Goal: Information Seeking & Learning: Learn about a topic

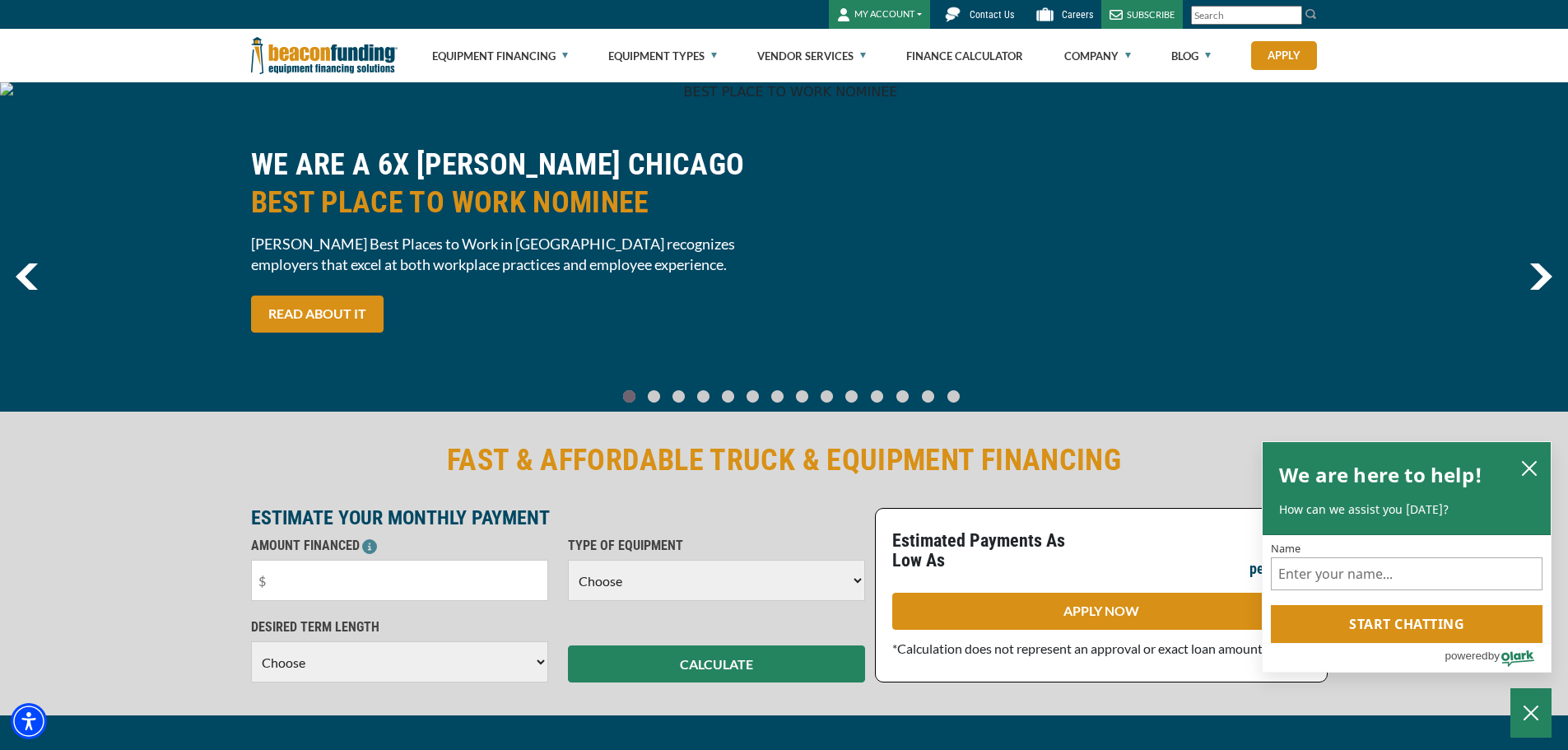
scroll to position [247, 0]
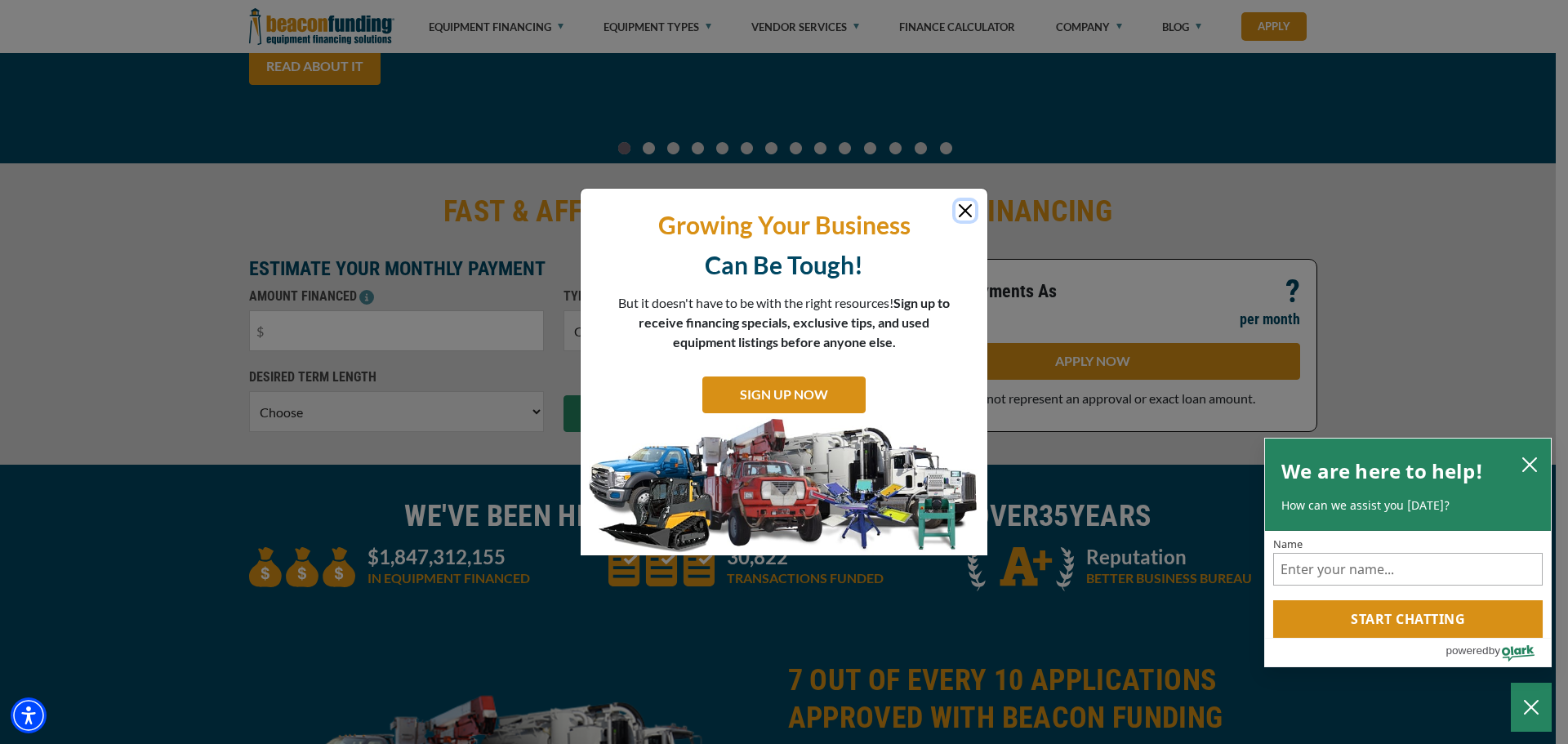
click at [969, 210] on button "Close" at bounding box center [965, 211] width 20 height 20
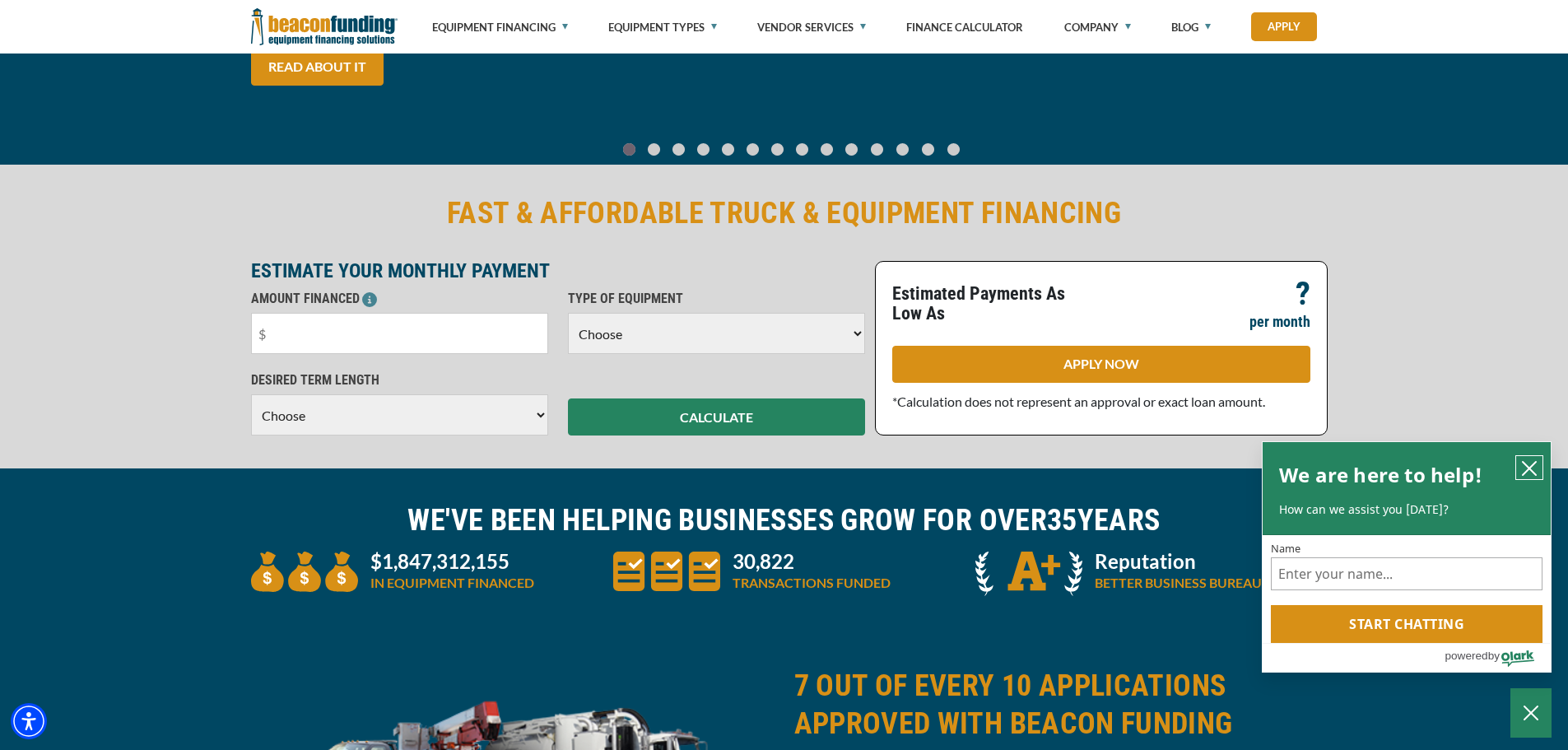
click at [1532, 464] on icon "close chatbox" at bounding box center [1529, 468] width 13 height 13
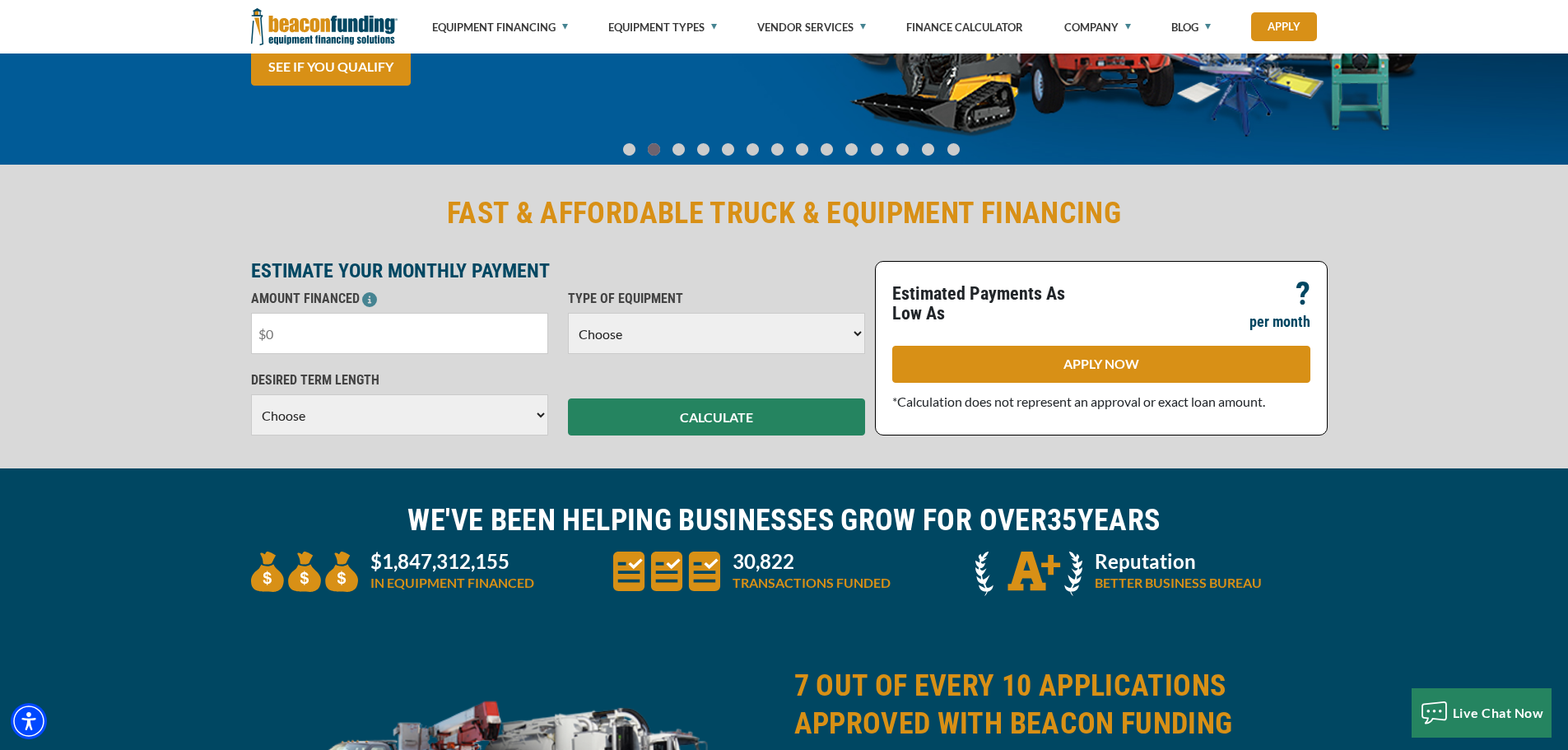
click at [288, 333] on input "text" at bounding box center [399, 333] width 297 height 41
drag, startPoint x: 288, startPoint y: 333, endPoint x: 183, endPoint y: 334, distance: 105.0
click at [188, 334] on div "FAST & AFFORDABLE TRUCK & EQUIPMENT FINANCING ESTIMATE YOUR MONTHLY PAYMENT AMO…" at bounding box center [784, 315] width 1568 height 307
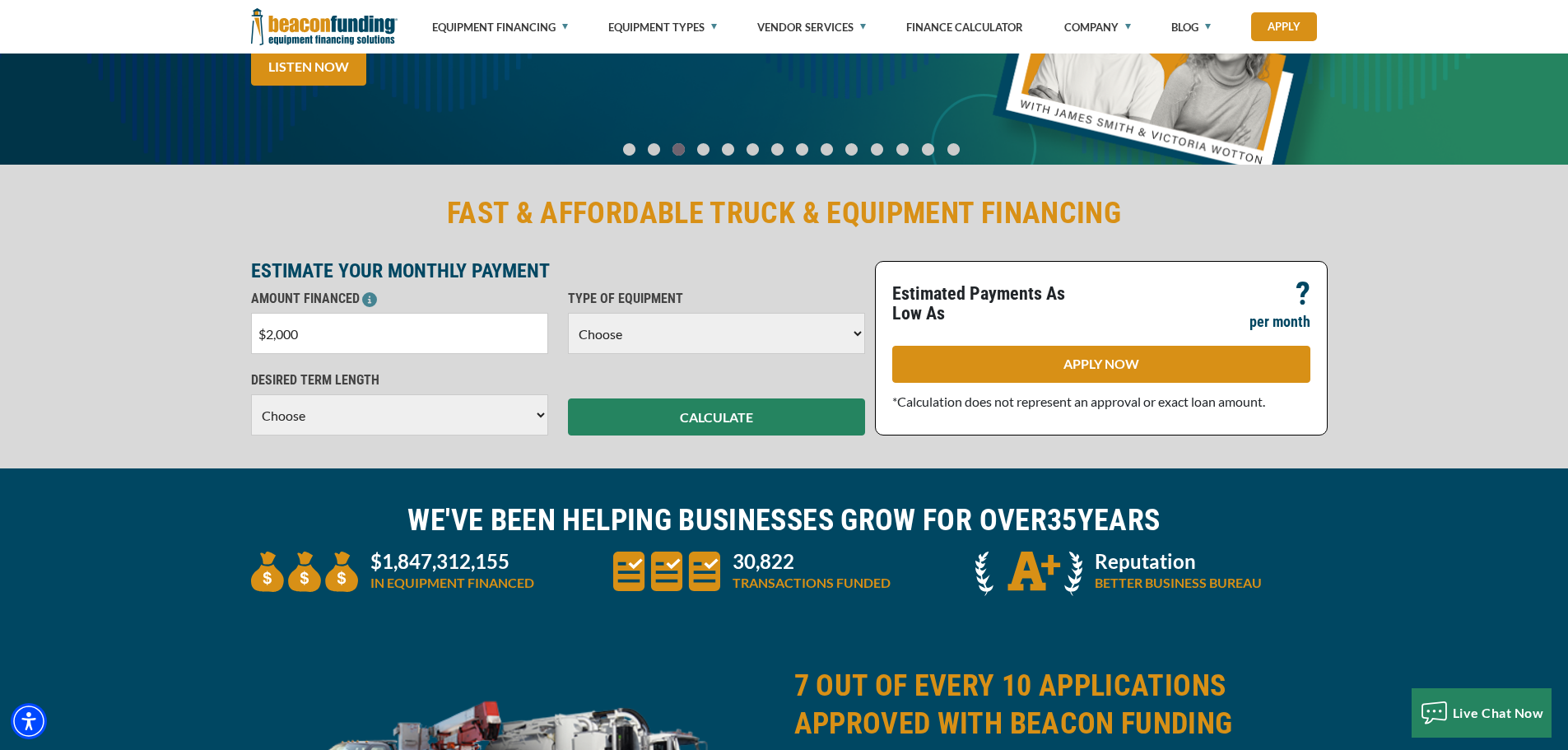
type input "$20,000"
click at [174, 334] on div "FAST & AFFORDABLE TRUCK & EQUIPMENT FINANCING ESTIMATE YOUR MONTHLY PAYMENT AMO…" at bounding box center [784, 315] width 1568 height 307
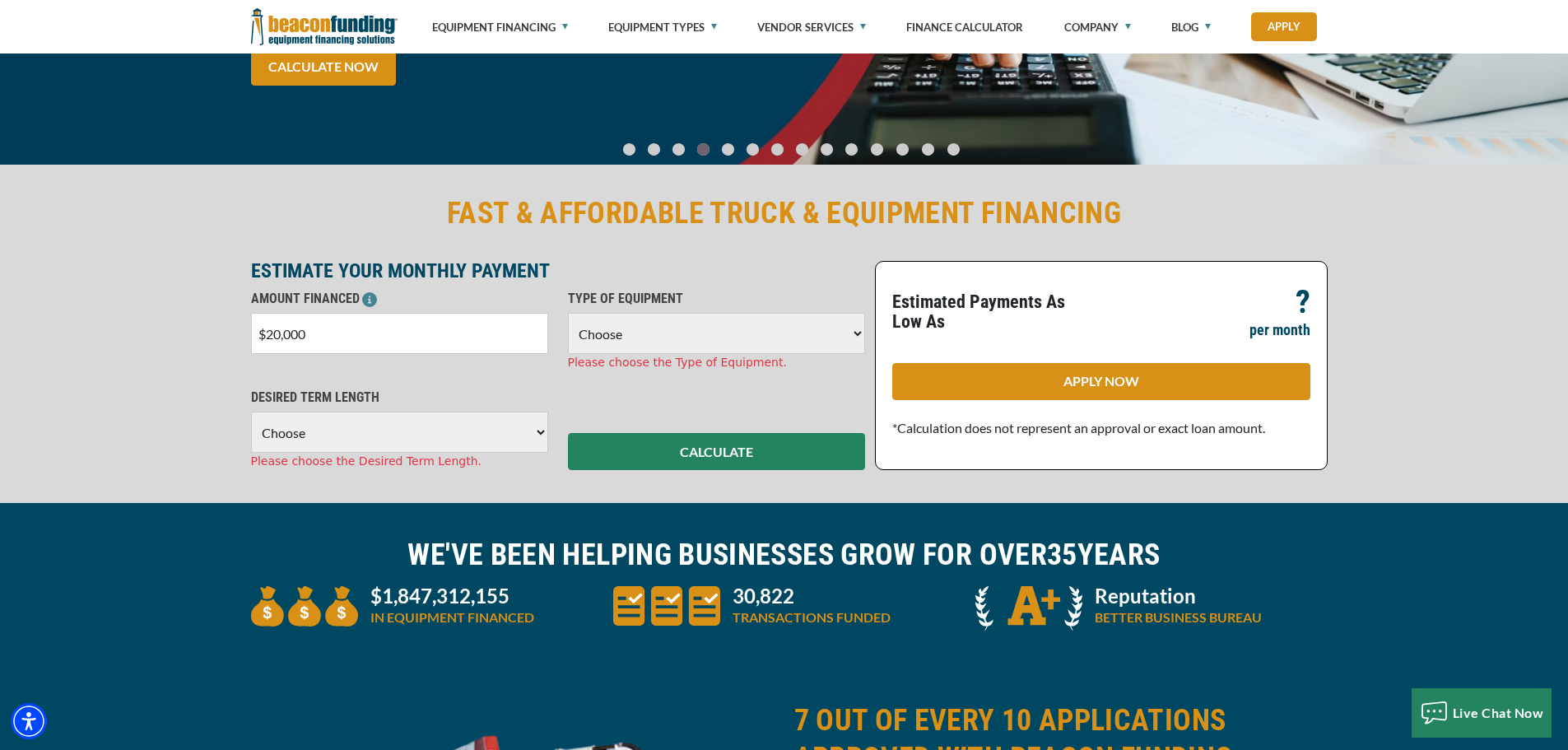
click at [628, 328] on select "Choose Backhoe Boom/Bucket Truck Chipper Commercial Mower Crane DTG/DTF Printin…" at bounding box center [716, 333] width 297 height 41
select select "2"
click at [568, 313] on select "Choose Backhoe Boom/Bucket Truck Chipper Commercial Mower Crane DTG/DTF Printin…" at bounding box center [716, 333] width 297 height 41
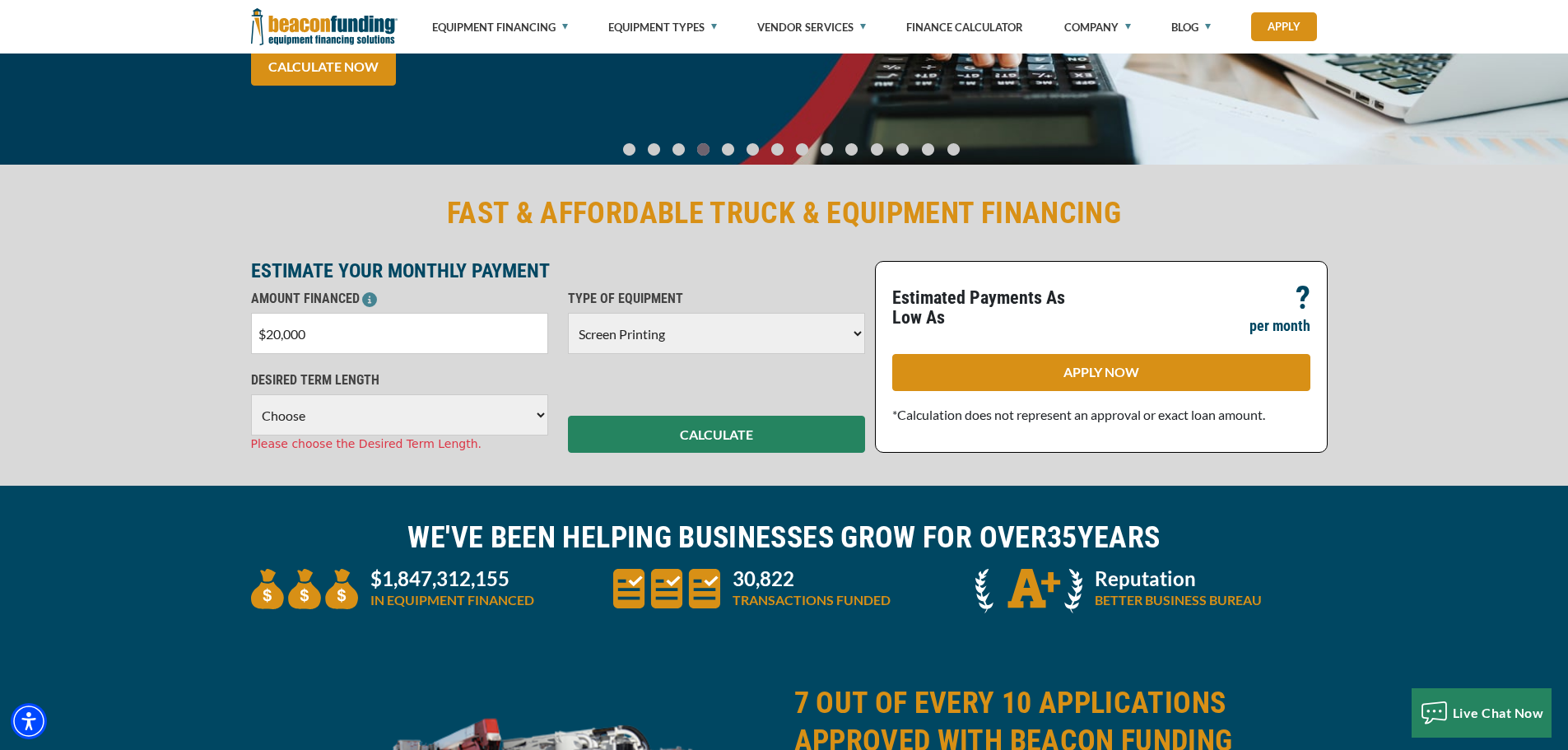
click at [302, 428] on select "Choose 36 Months 48 Months 60 Months" at bounding box center [399, 414] width 297 height 41
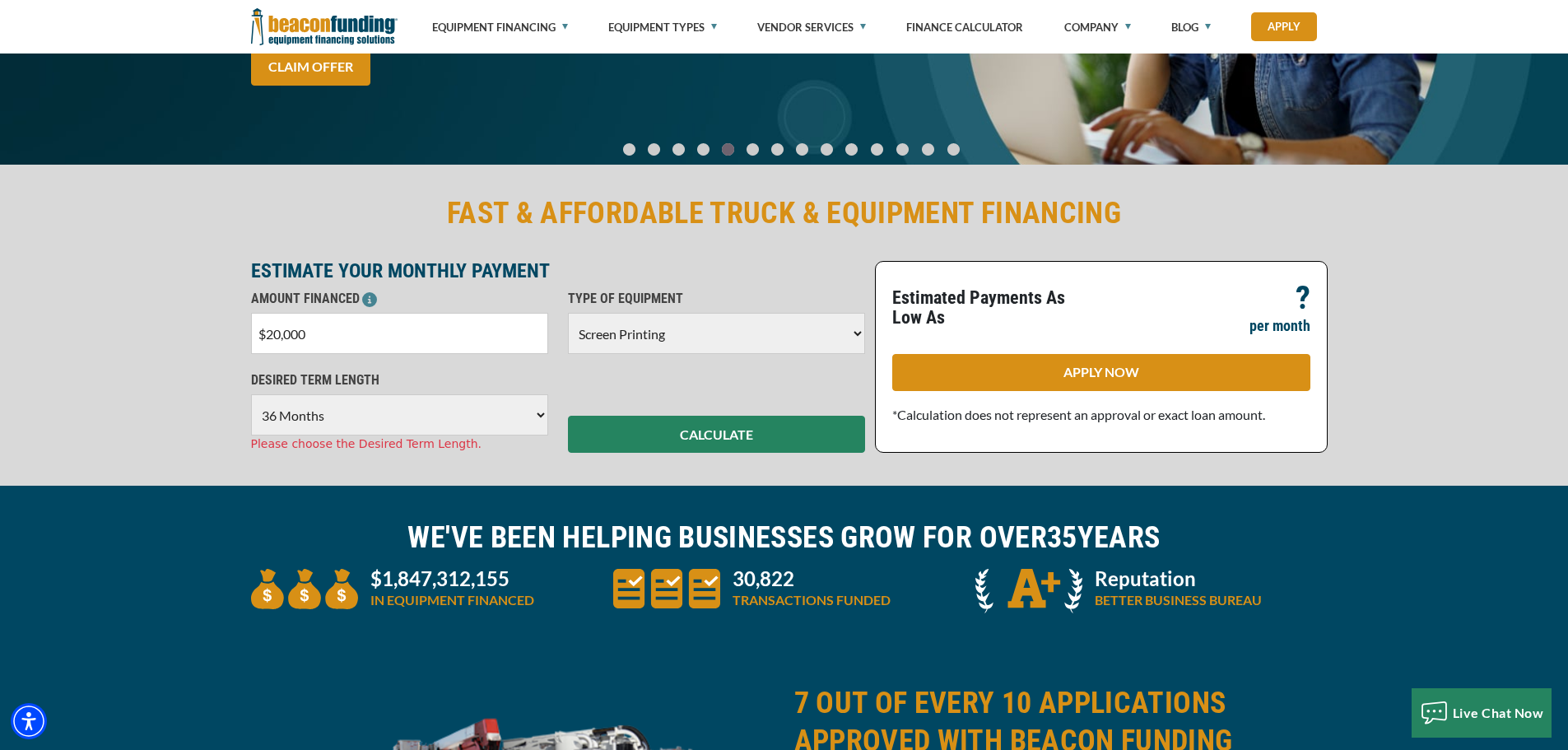
click at [251, 394] on select "Choose 36 Months 48 Months 60 Months" at bounding box center [399, 414] width 297 height 41
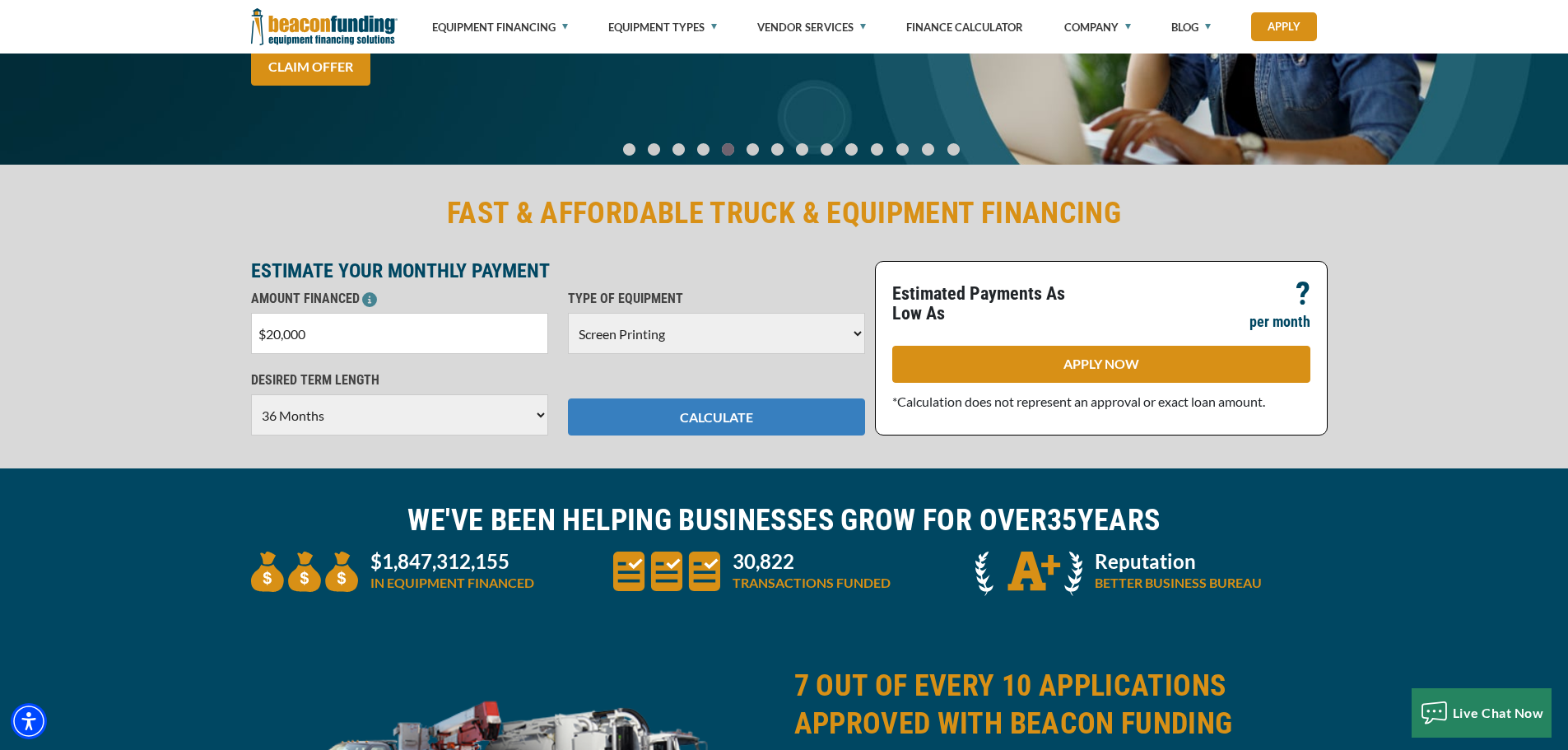
click at [728, 409] on button "CALCULATE" at bounding box center [716, 416] width 297 height 37
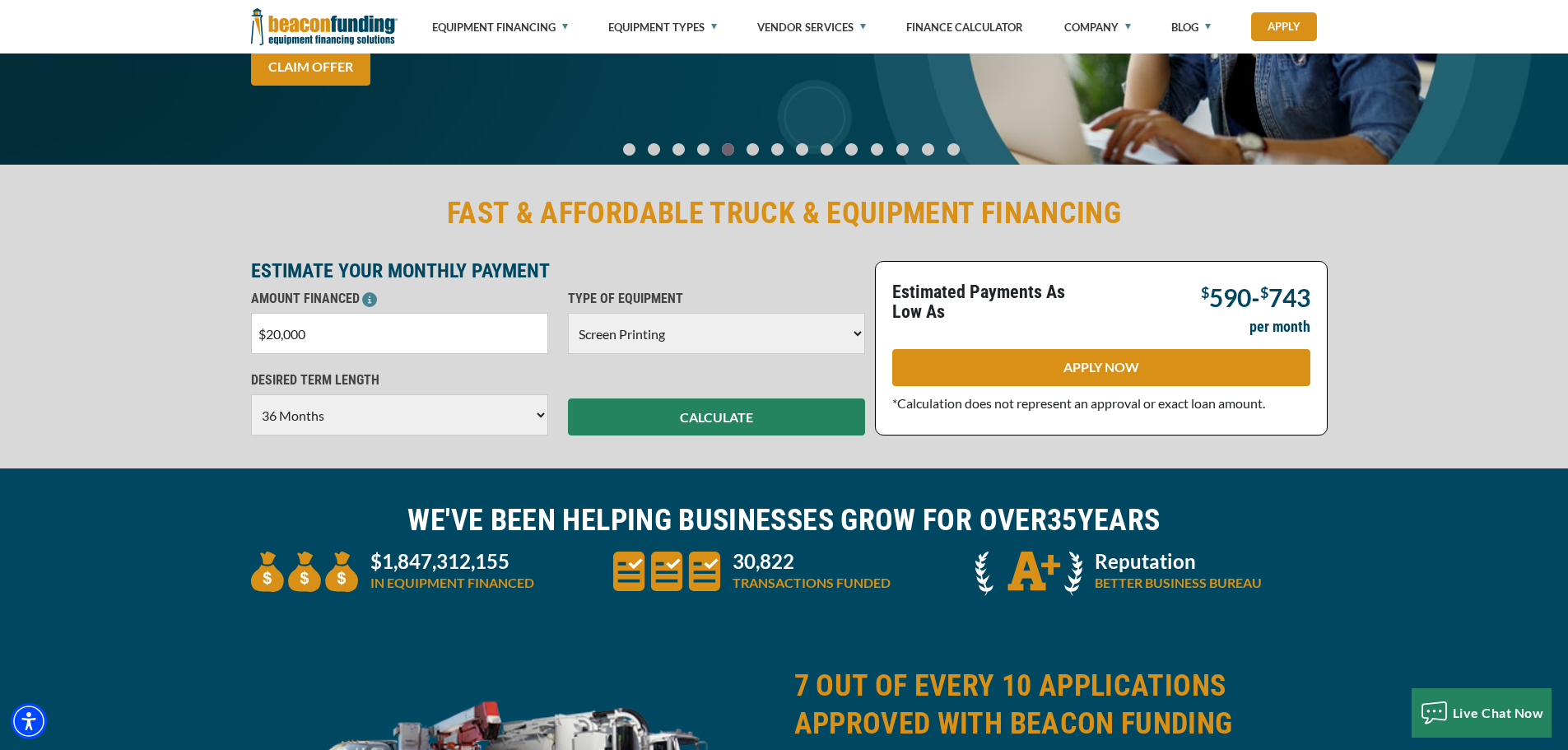
click at [295, 419] on select "Choose 36 Months 48 Months 60 Months" at bounding box center [399, 414] width 297 height 41
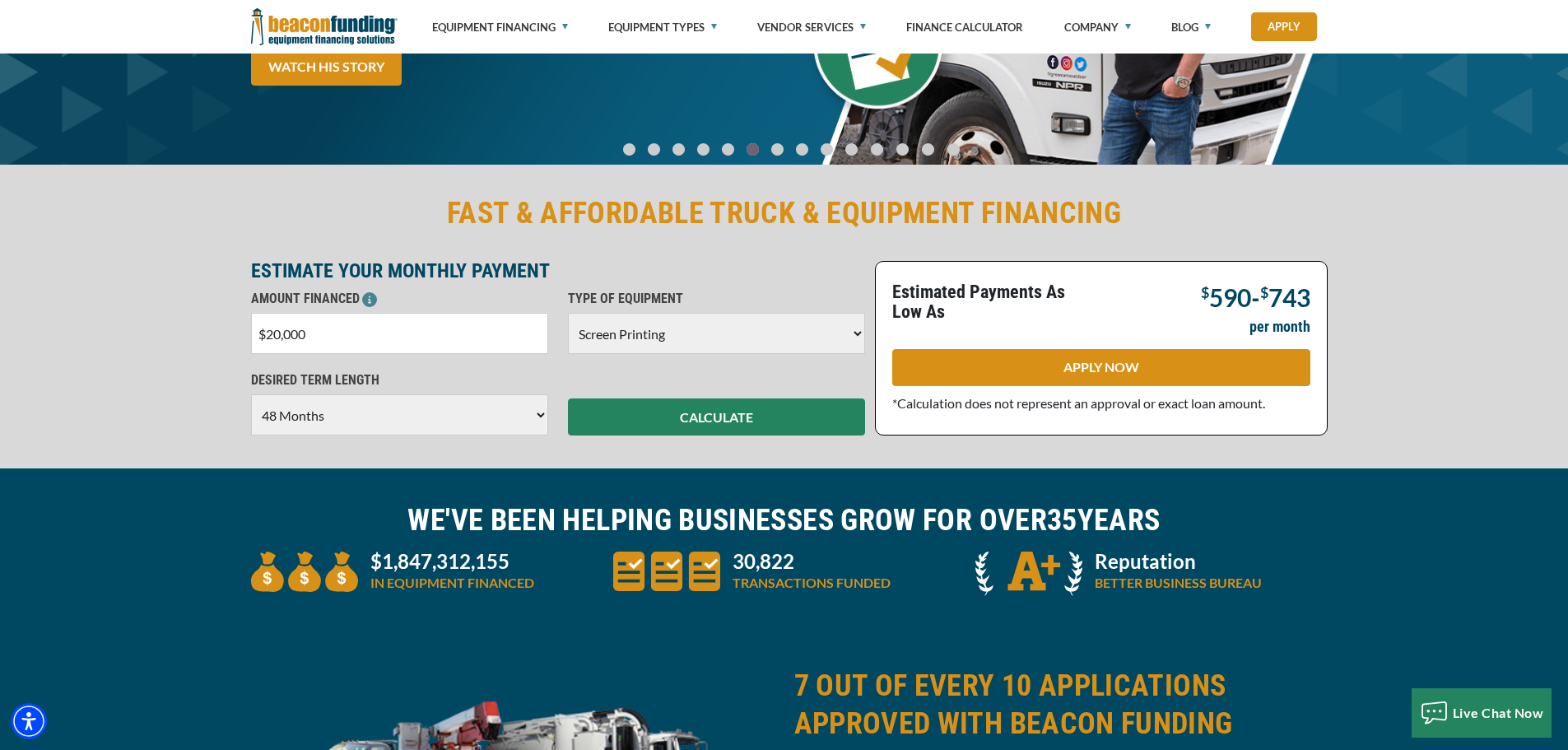
click at [251, 394] on select "Choose 36 Months 48 Months 60 Months" at bounding box center [399, 414] width 297 height 41
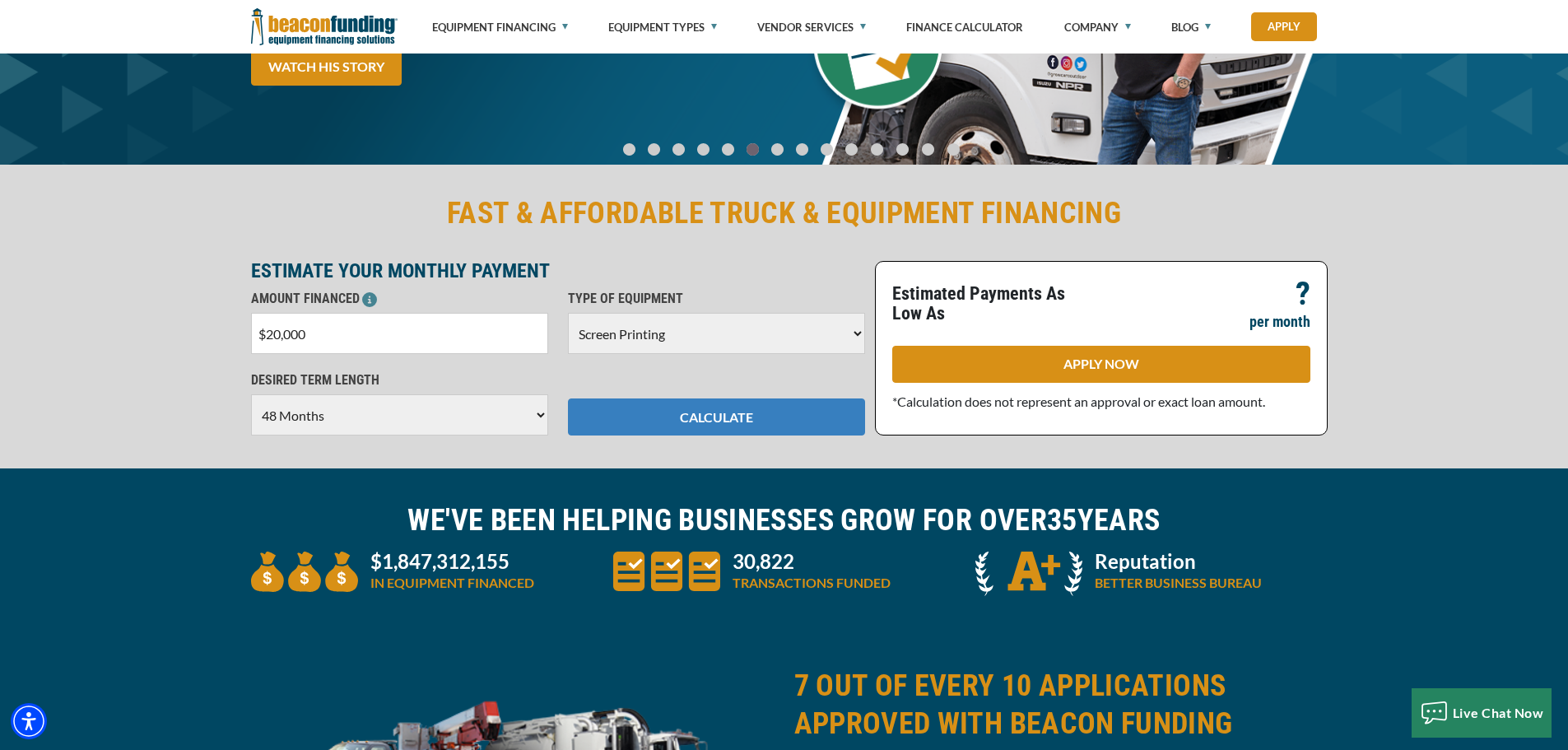
click at [708, 416] on button "CALCULATE" at bounding box center [716, 416] width 297 height 37
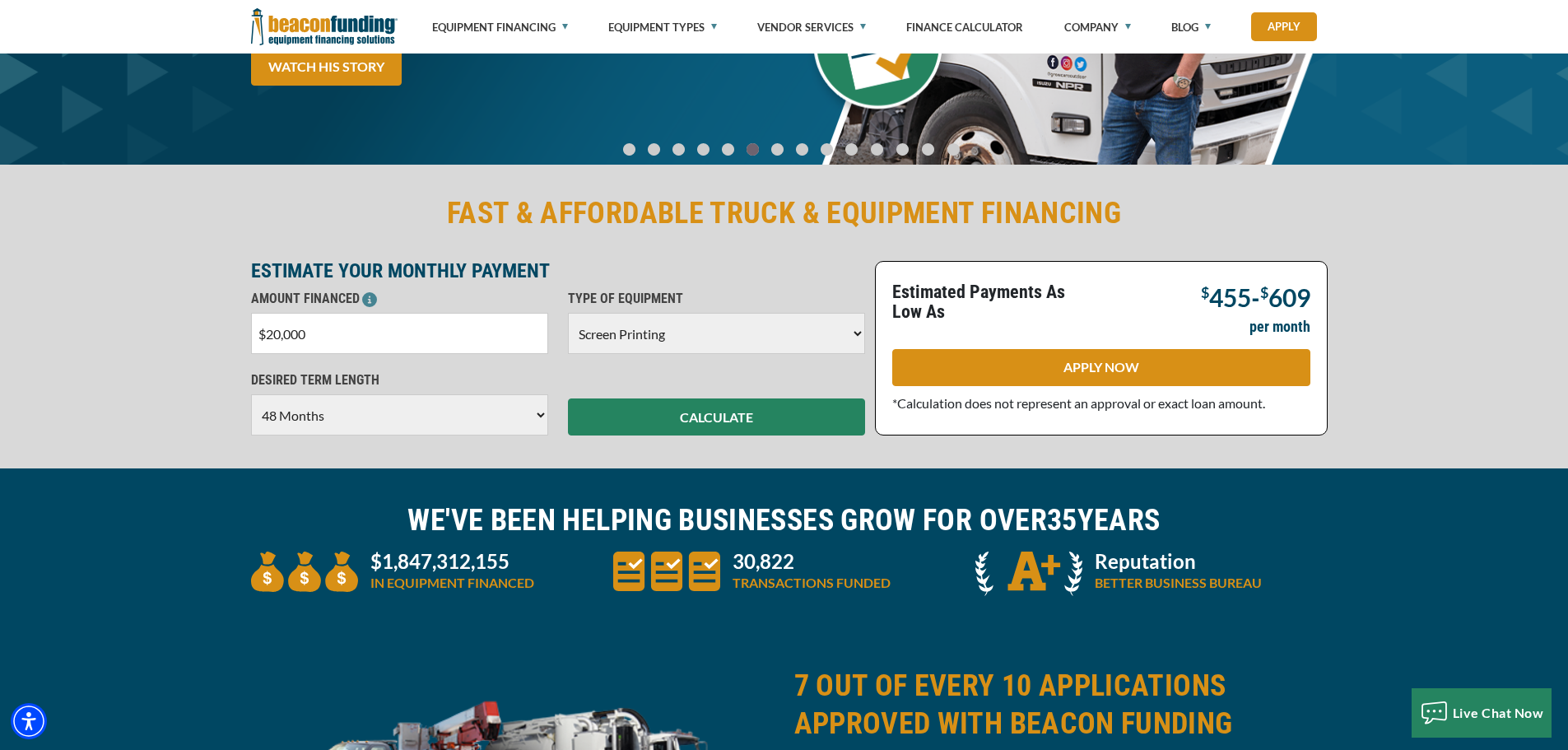
click at [278, 417] on select "Choose 36 Months 48 Months 60 Months" at bounding box center [399, 414] width 297 height 41
select select "60"
click at [251, 394] on select "Choose 36 Months 48 Months 60 Months" at bounding box center [399, 414] width 297 height 41
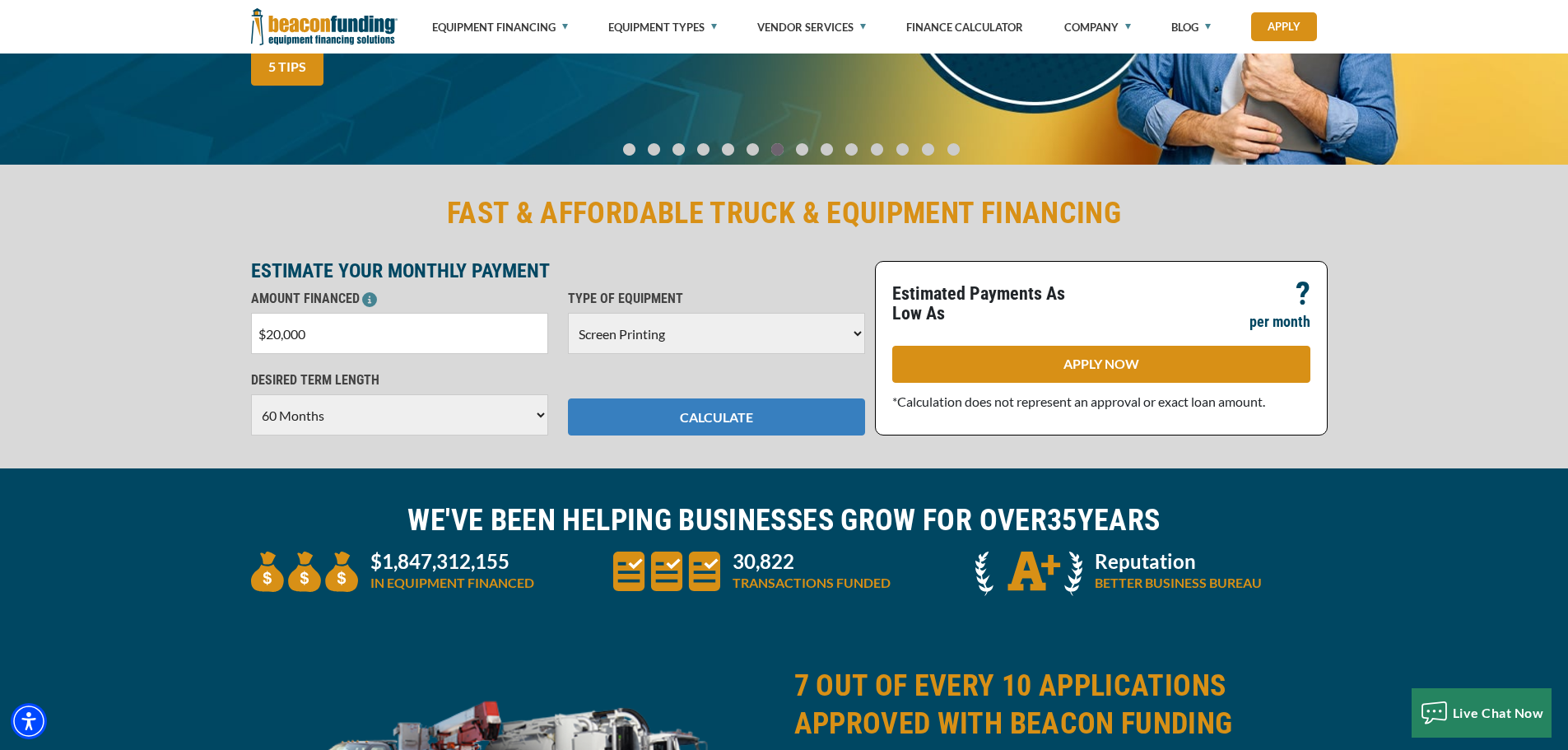
click at [655, 420] on button "CALCULATE" at bounding box center [716, 416] width 297 height 37
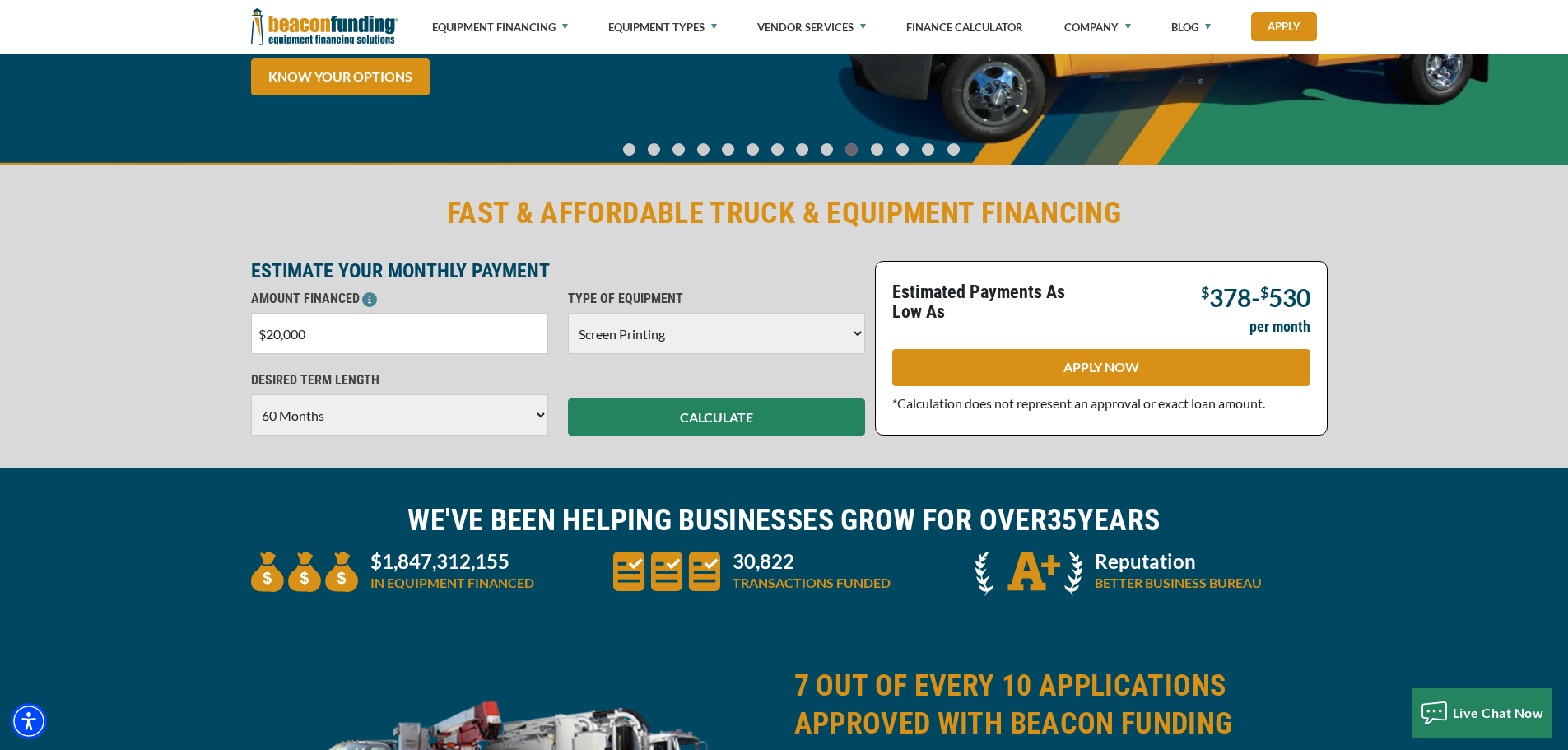
drag, startPoint x: 333, startPoint y: 334, endPoint x: 127, endPoint y: 330, distance: 206.0
click at [138, 331] on div "FAST & AFFORDABLE TRUCK & EQUIPMENT FINANCING ESTIMATE YOUR MONTHLY PAYMENT AMO…" at bounding box center [784, 315] width 1568 height 307
type input "$15,000"
click at [702, 420] on button "CALCULATE" at bounding box center [716, 416] width 297 height 37
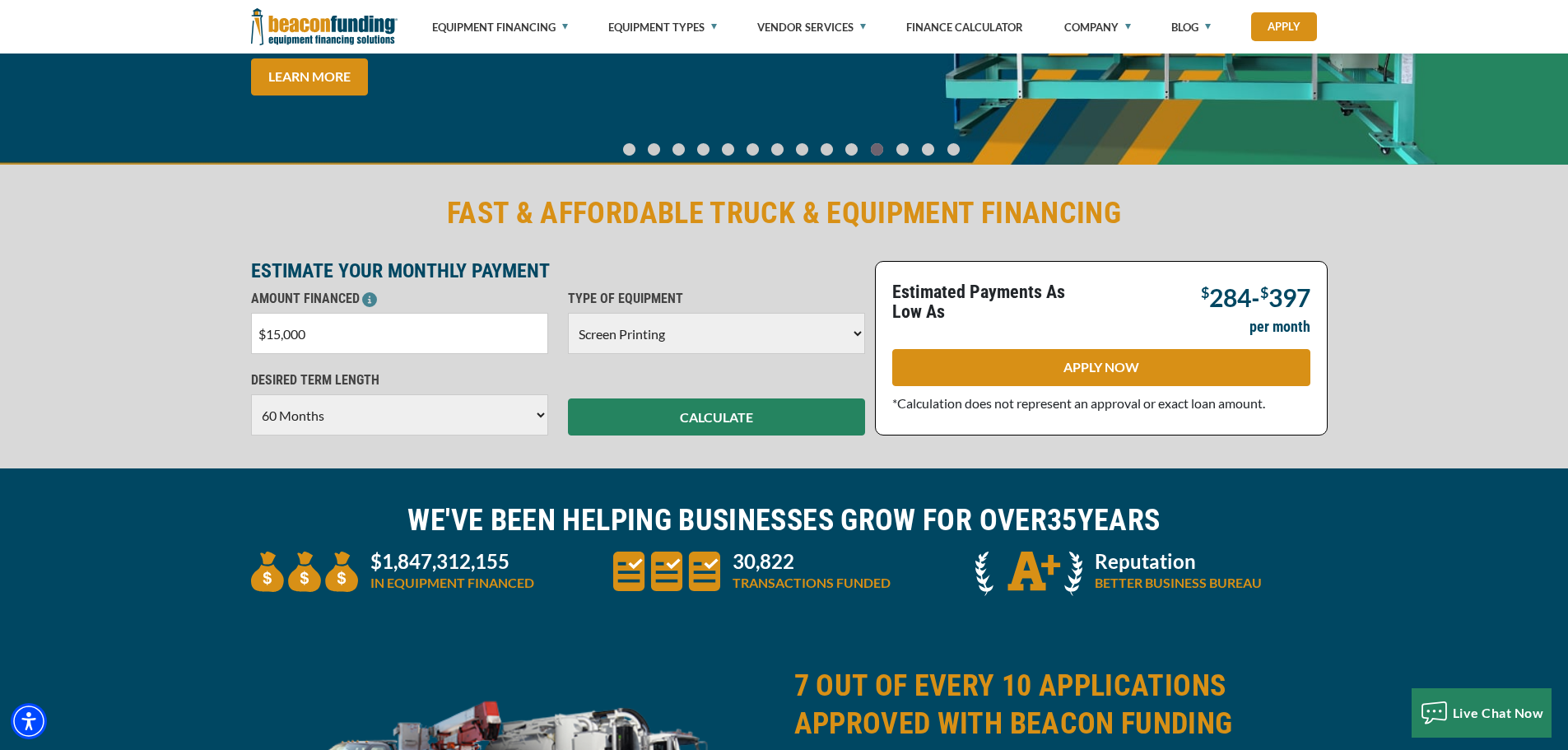
click at [284, 413] on select "Choose 36 Months 48 Months 60 Months" at bounding box center [399, 414] width 297 height 41
select select "36"
click at [251, 394] on select "Choose 36 Months 48 Months 60 Months" at bounding box center [399, 414] width 297 height 41
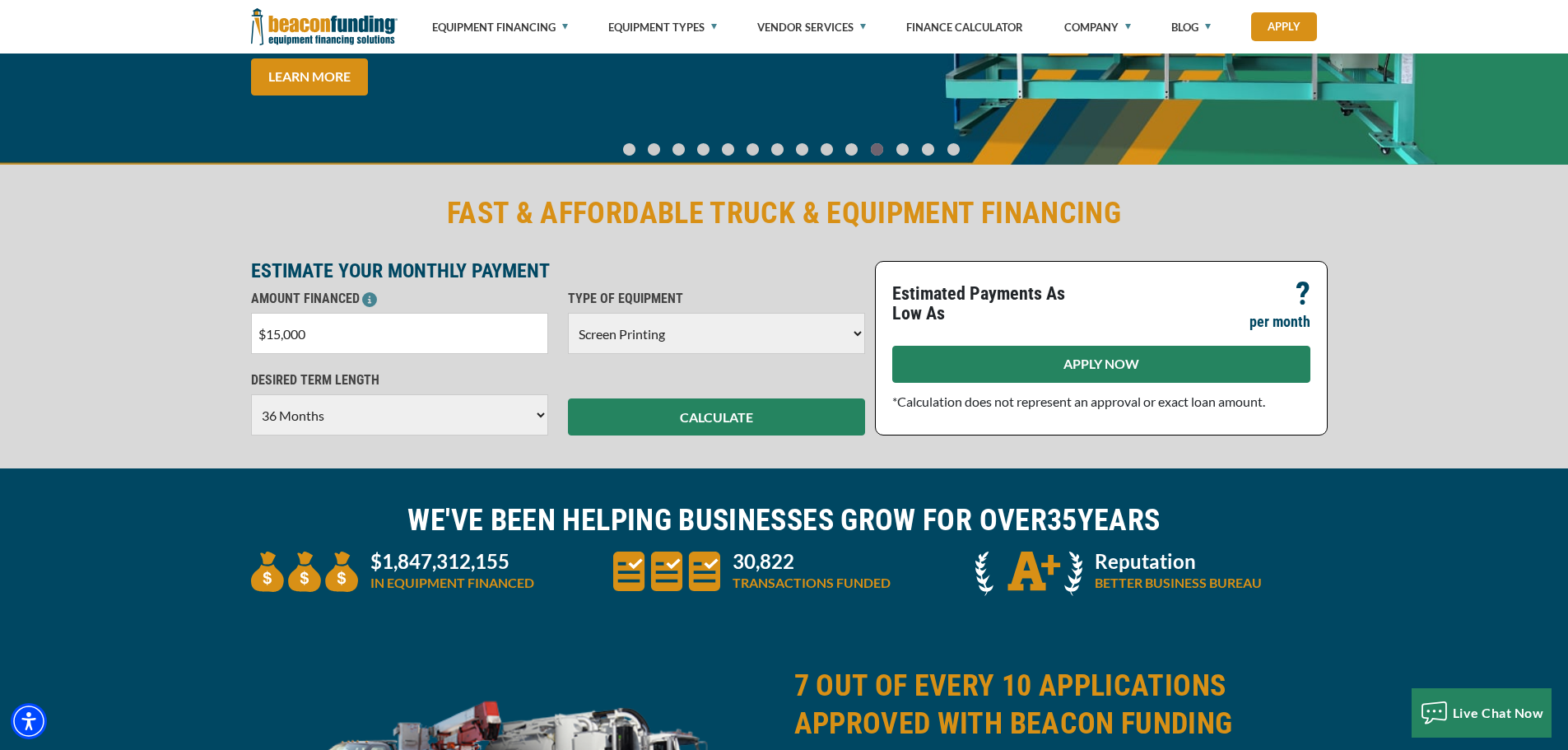
click at [1073, 367] on link "APPLY NOW" at bounding box center [1101, 364] width 418 height 37
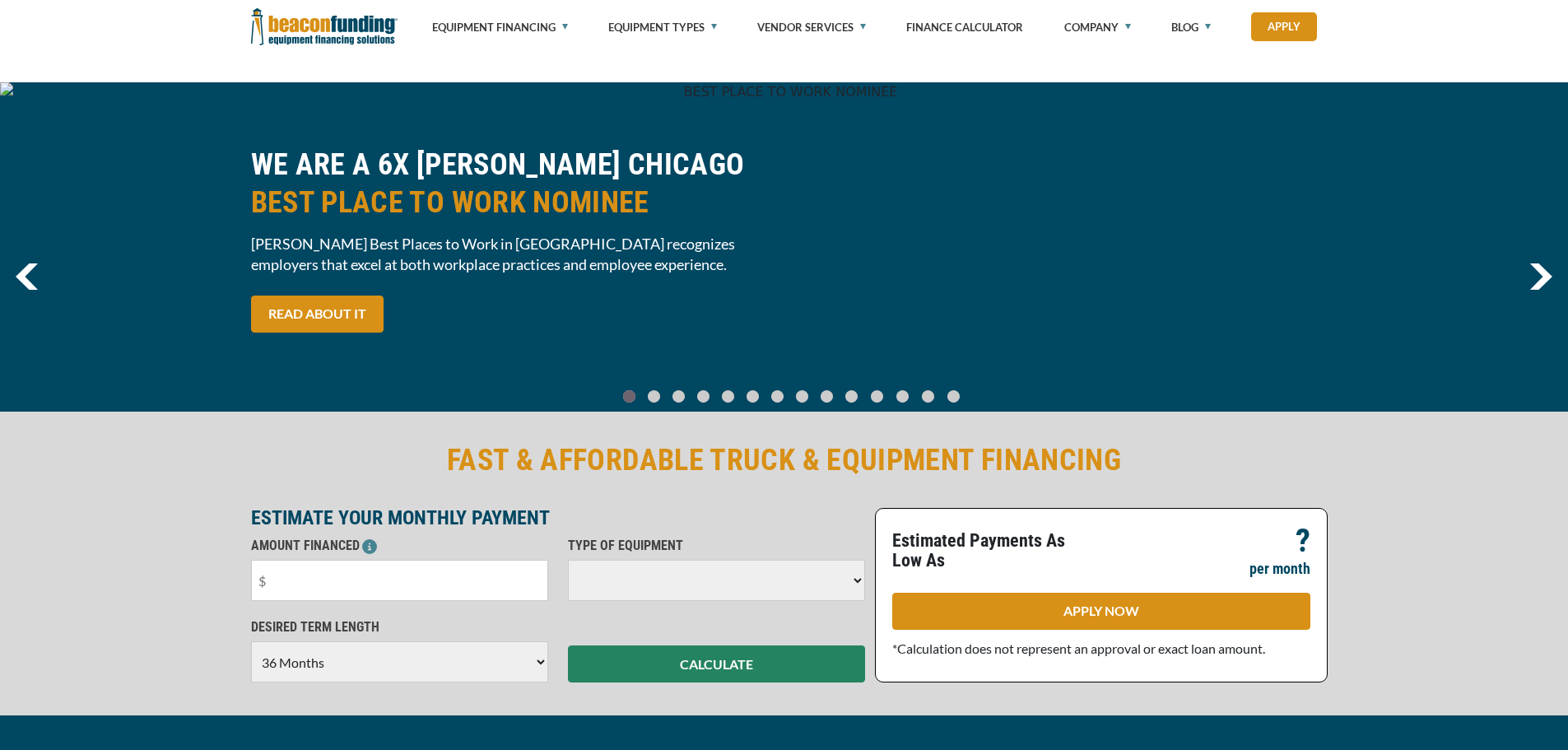
select select "36"
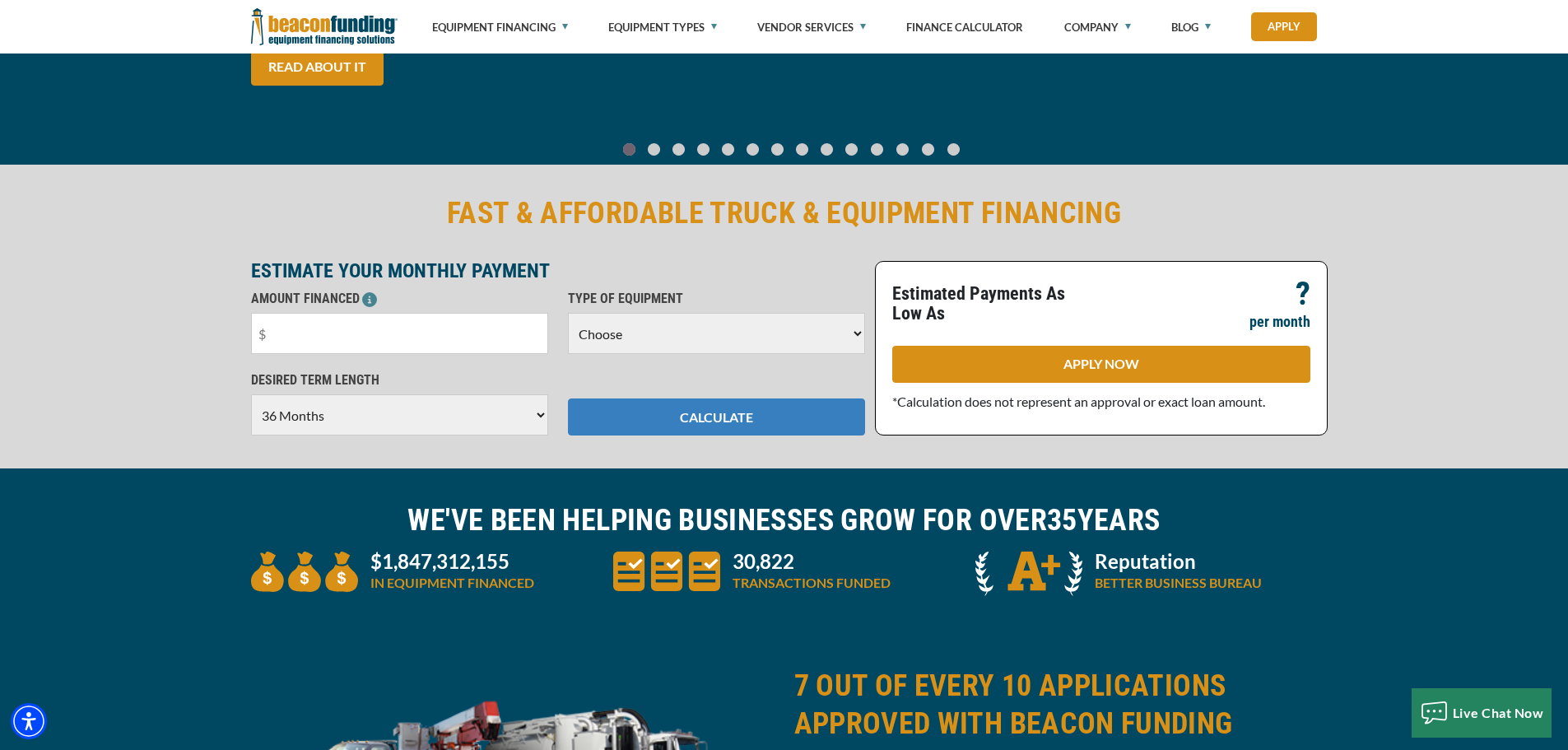
click at [811, 424] on button "CALCULATE" at bounding box center [716, 416] width 297 height 37
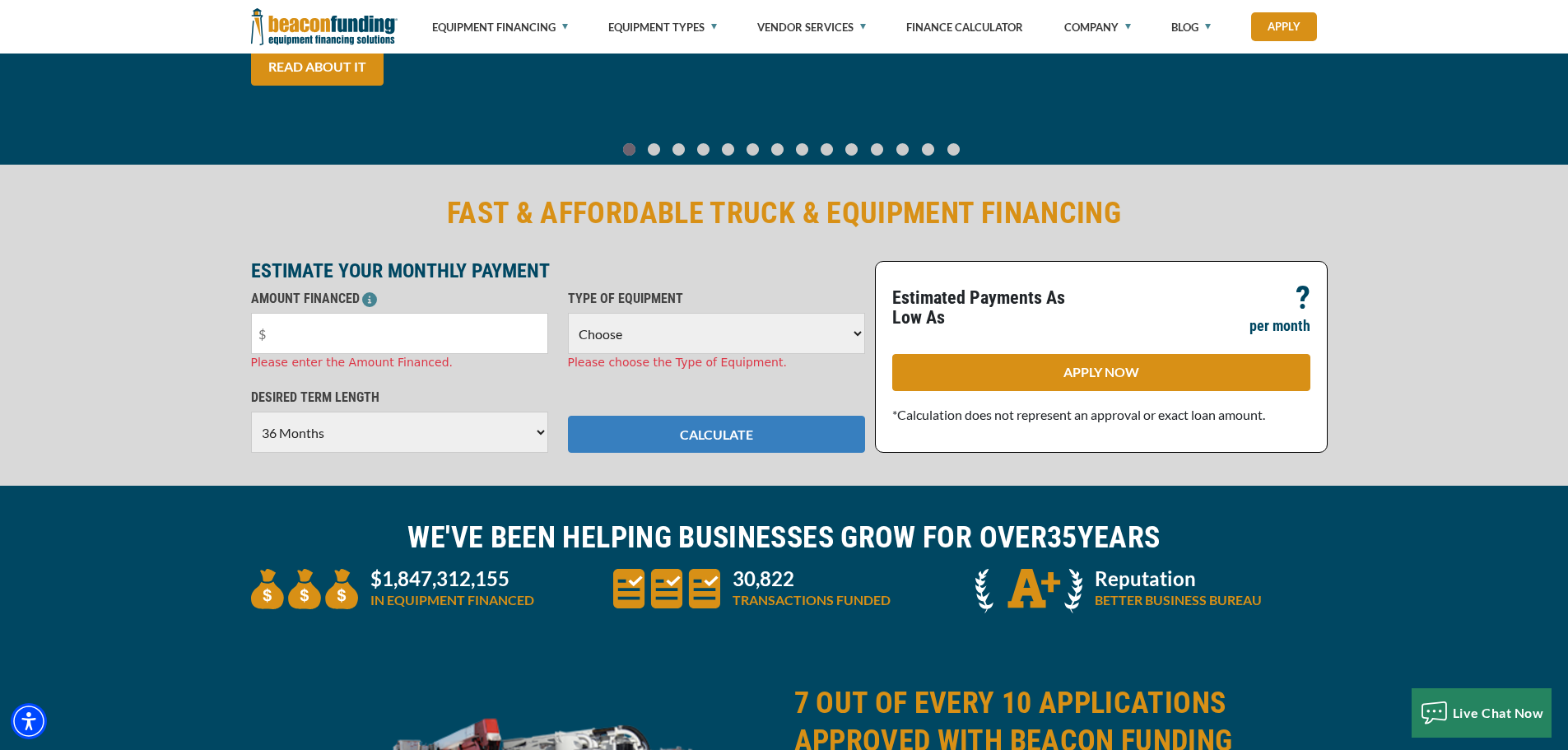
click at [696, 431] on button "CALCULATE" at bounding box center [716, 433] width 297 height 37
click at [619, 329] on select "Choose Backhoe Boom/Bucket Truck Chipper Commercial Mower Crane DTG/DTF Printin…" at bounding box center [716, 333] width 297 height 41
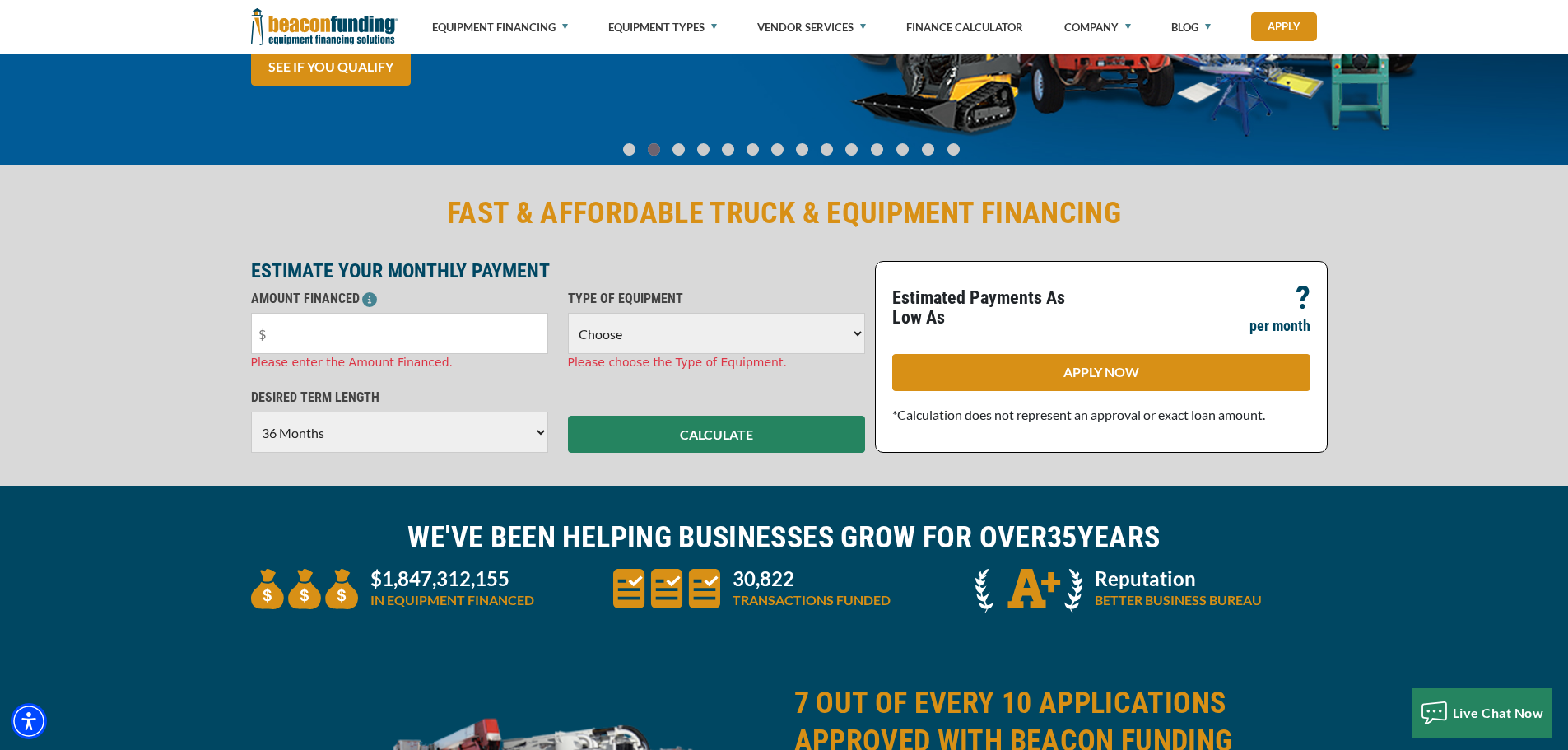
select select "2"
click at [568, 313] on select "Choose Backhoe Boom/Bucket Truck Chipper Commercial Mower Crane DTG/DTF Printin…" at bounding box center [716, 333] width 297 height 41
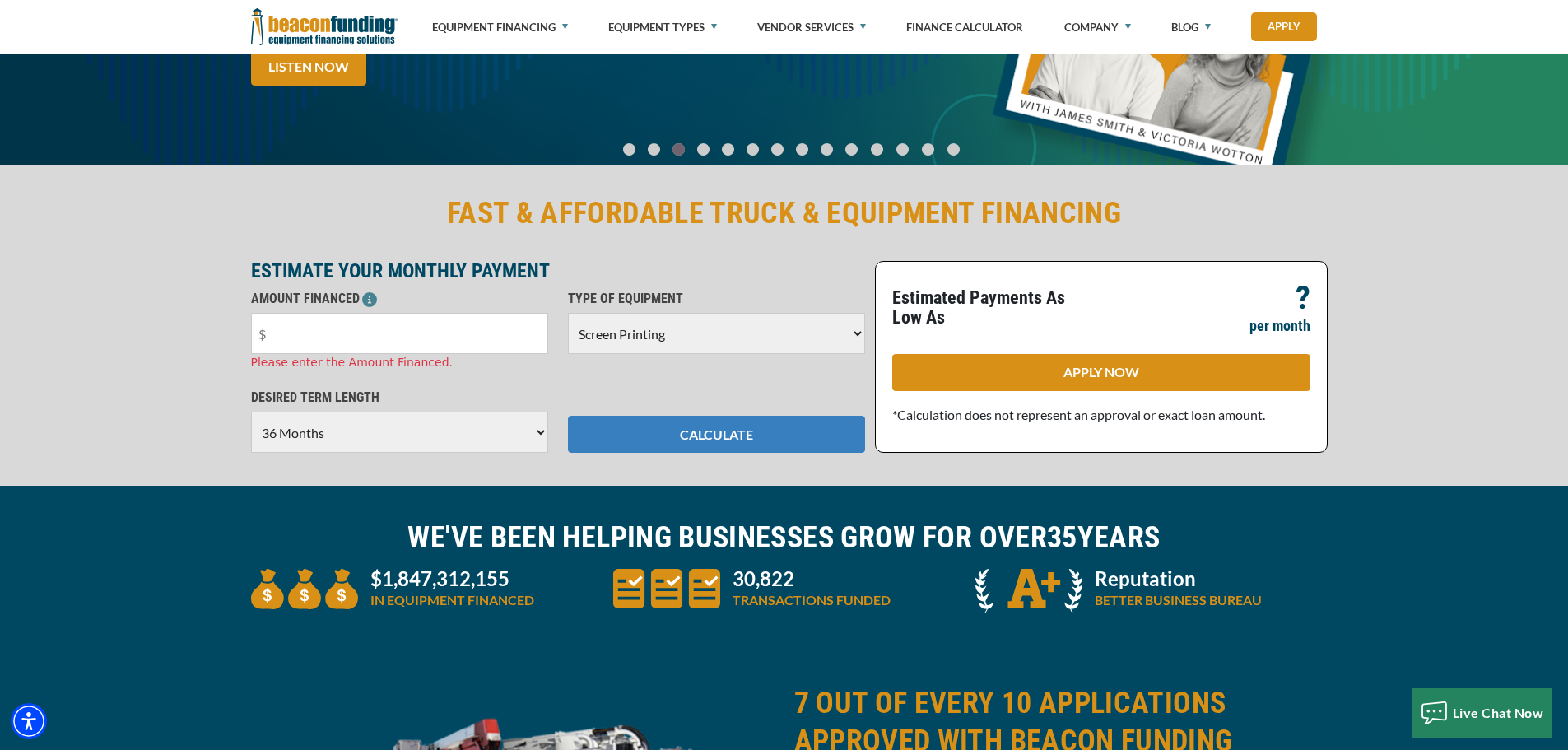
click at [692, 431] on button "CALCULATE" at bounding box center [716, 433] width 297 height 37
click at [332, 337] on input "text" at bounding box center [399, 333] width 297 height 41
drag, startPoint x: 321, startPoint y: 336, endPoint x: 0, endPoint y: 322, distance: 321.3
click at [27, 330] on div "FAST & AFFORDABLE TRUCK & EQUIPMENT FINANCING ESTIMATE YOUR MONTHLY PAYMENT AMO…" at bounding box center [784, 323] width 1568 height 324
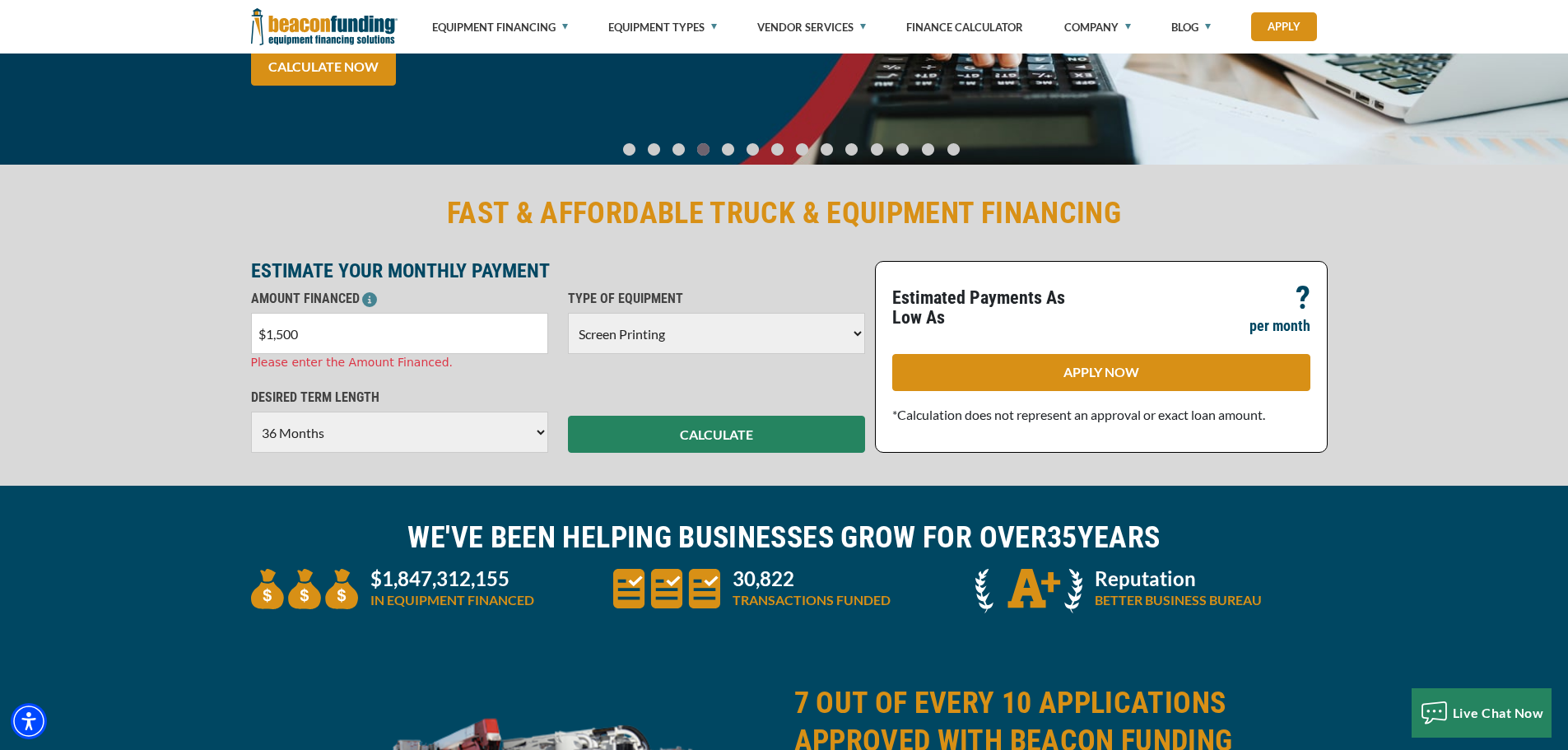
type input "$15,000"
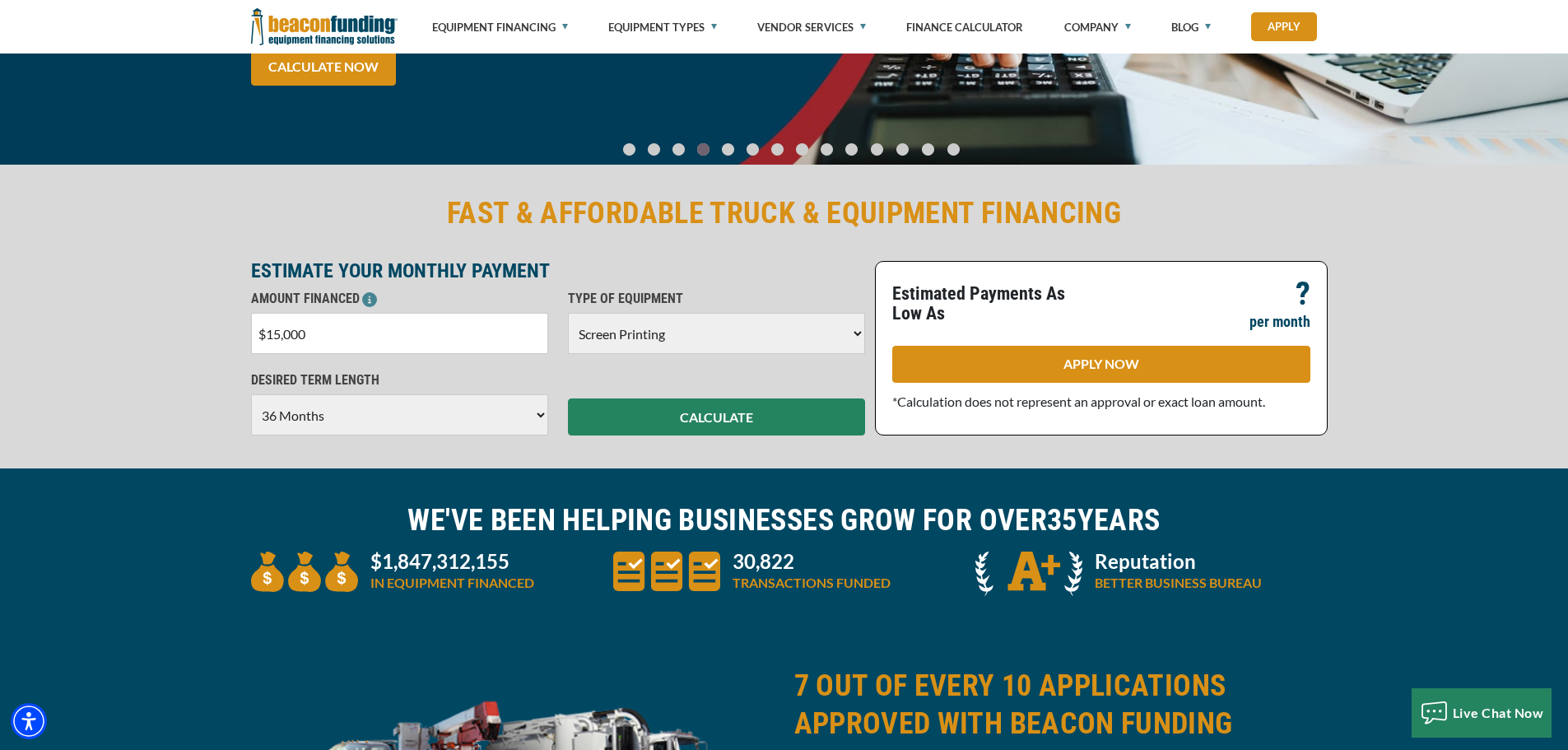
click at [249, 275] on div "ESTIMATE YOUR MONTHLY PAYMENT" at bounding box center [557, 275] width 633 height 28
click at [712, 409] on button "CALCULATE" at bounding box center [716, 416] width 297 height 37
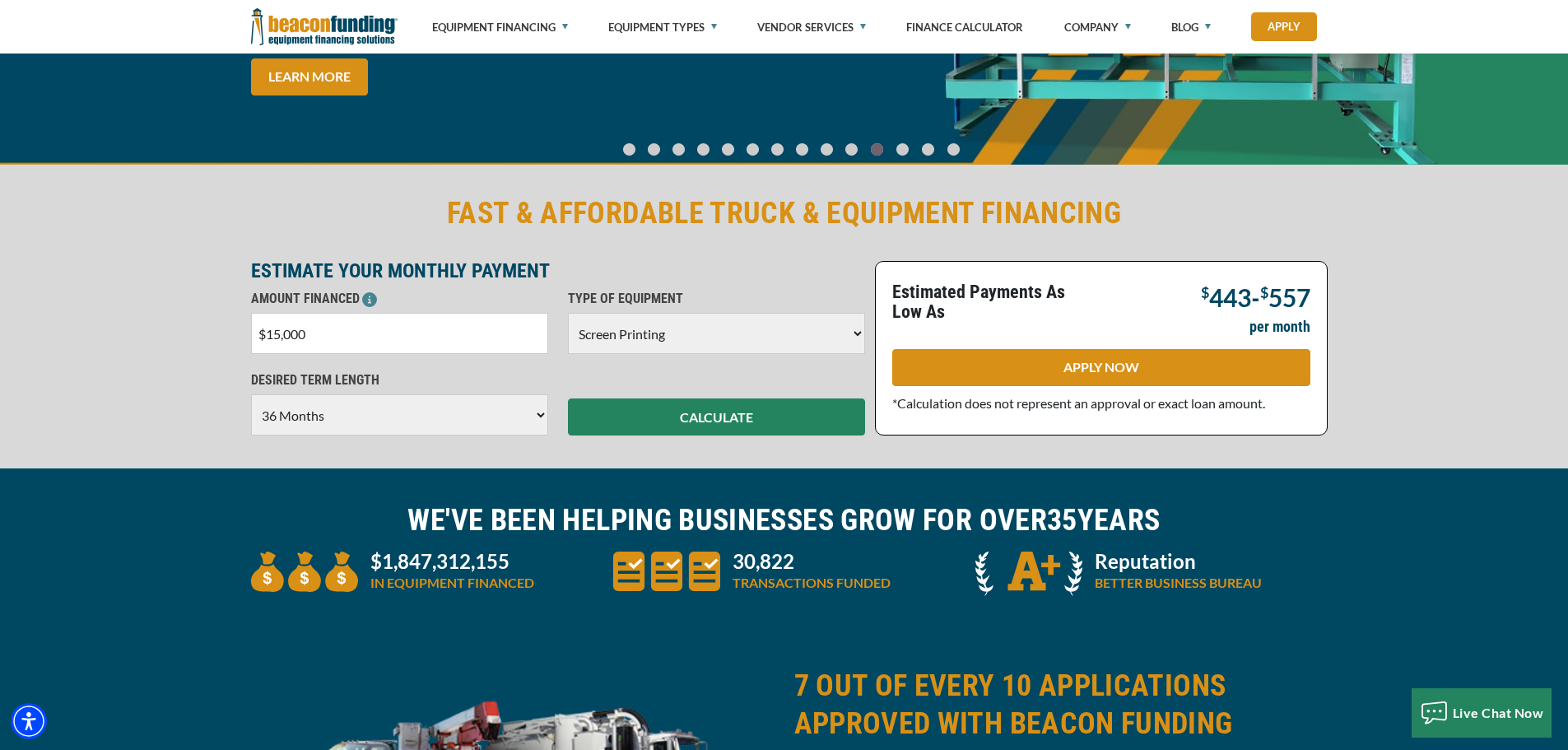
click at [542, 422] on select "Choose 36 Months 48 Months 60 Months" at bounding box center [399, 414] width 297 height 41
select select "60"
click at [251, 394] on select "Choose 36 Months 48 Months 60 Months" at bounding box center [399, 414] width 297 height 41
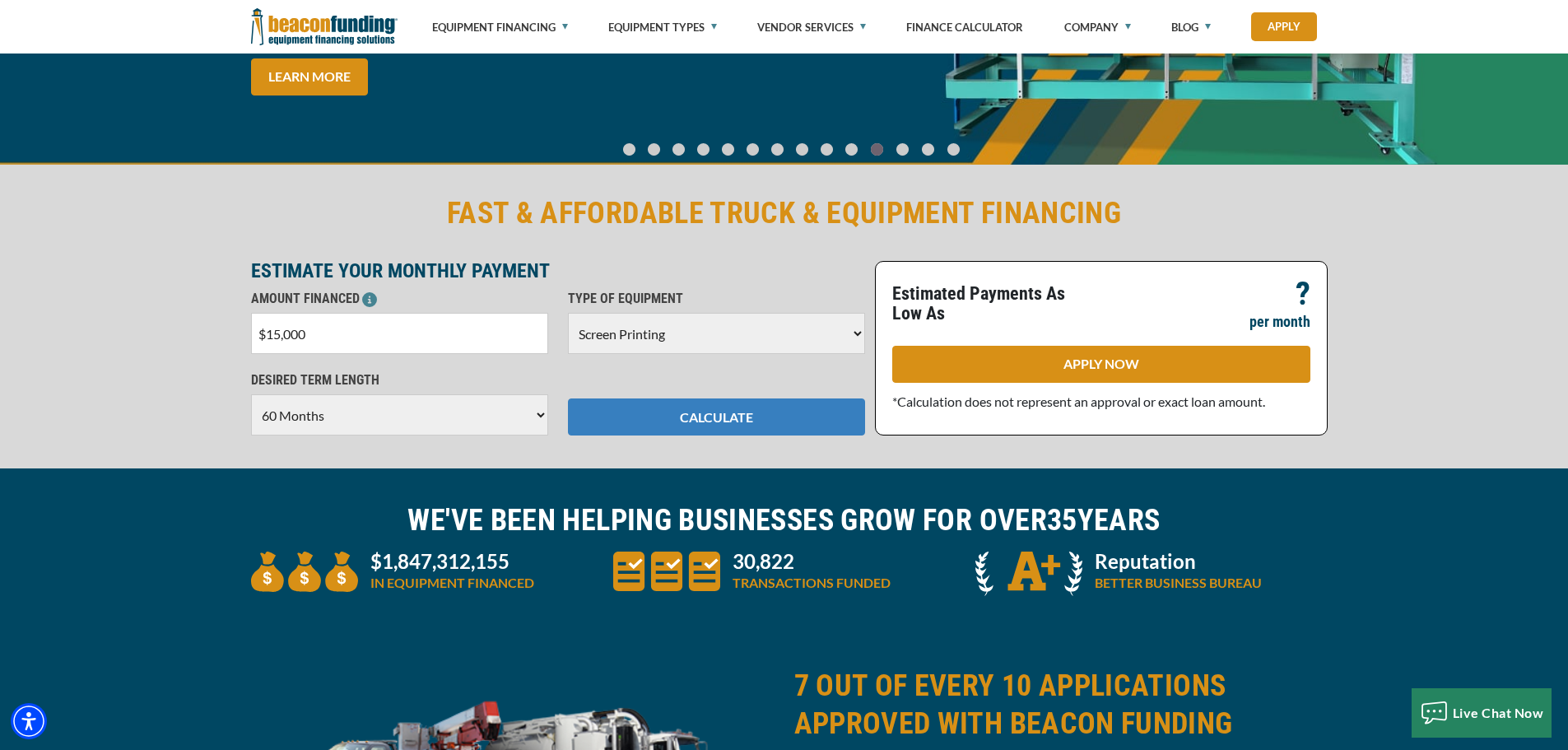
click at [705, 413] on button "CALCULATE" at bounding box center [716, 416] width 297 height 37
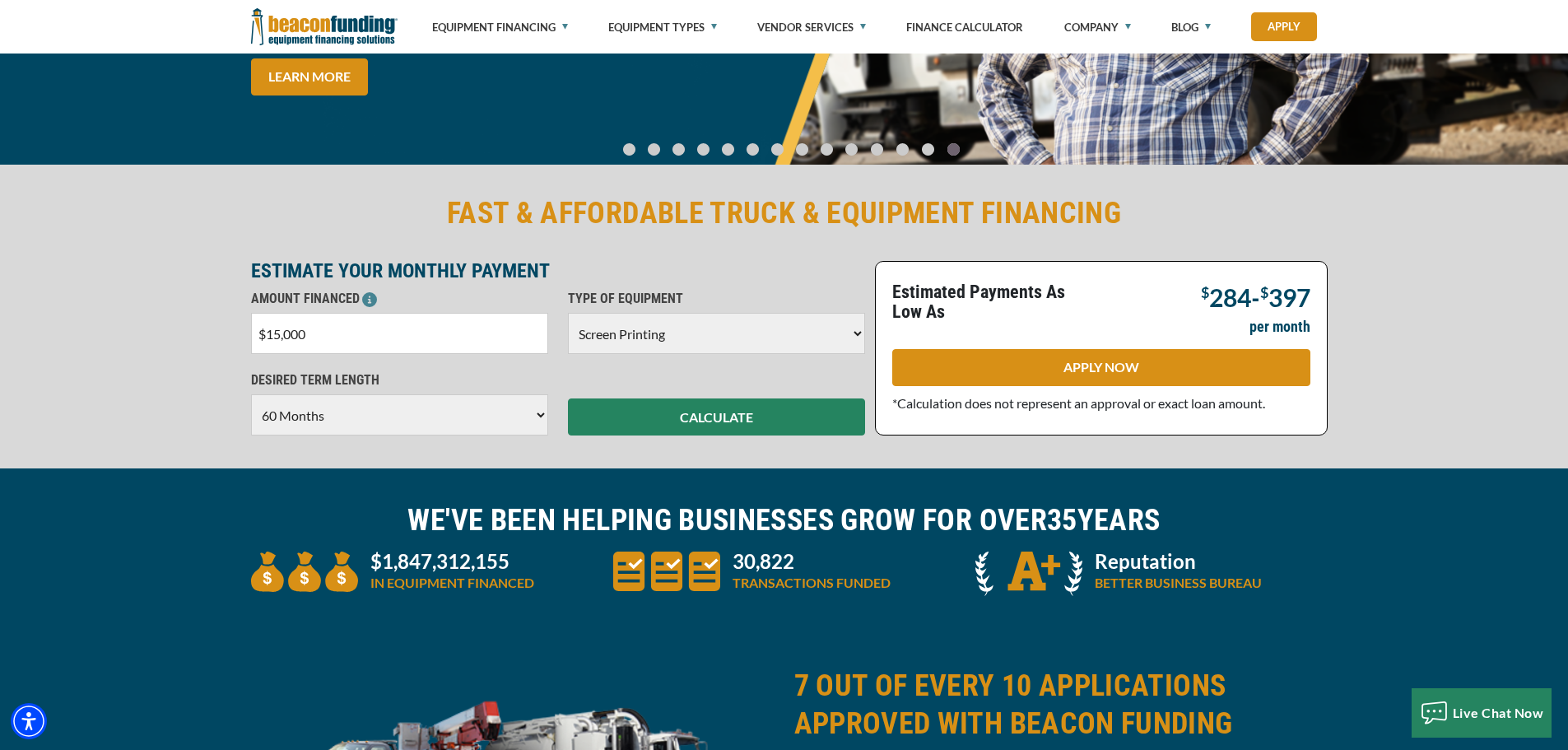
click at [144, 299] on div "FAST & AFFORDABLE TRUCK & EQUIPMENT FINANCING ESTIMATE YOUR MONTHLY PAYMENT AMO…" at bounding box center [784, 315] width 1568 height 307
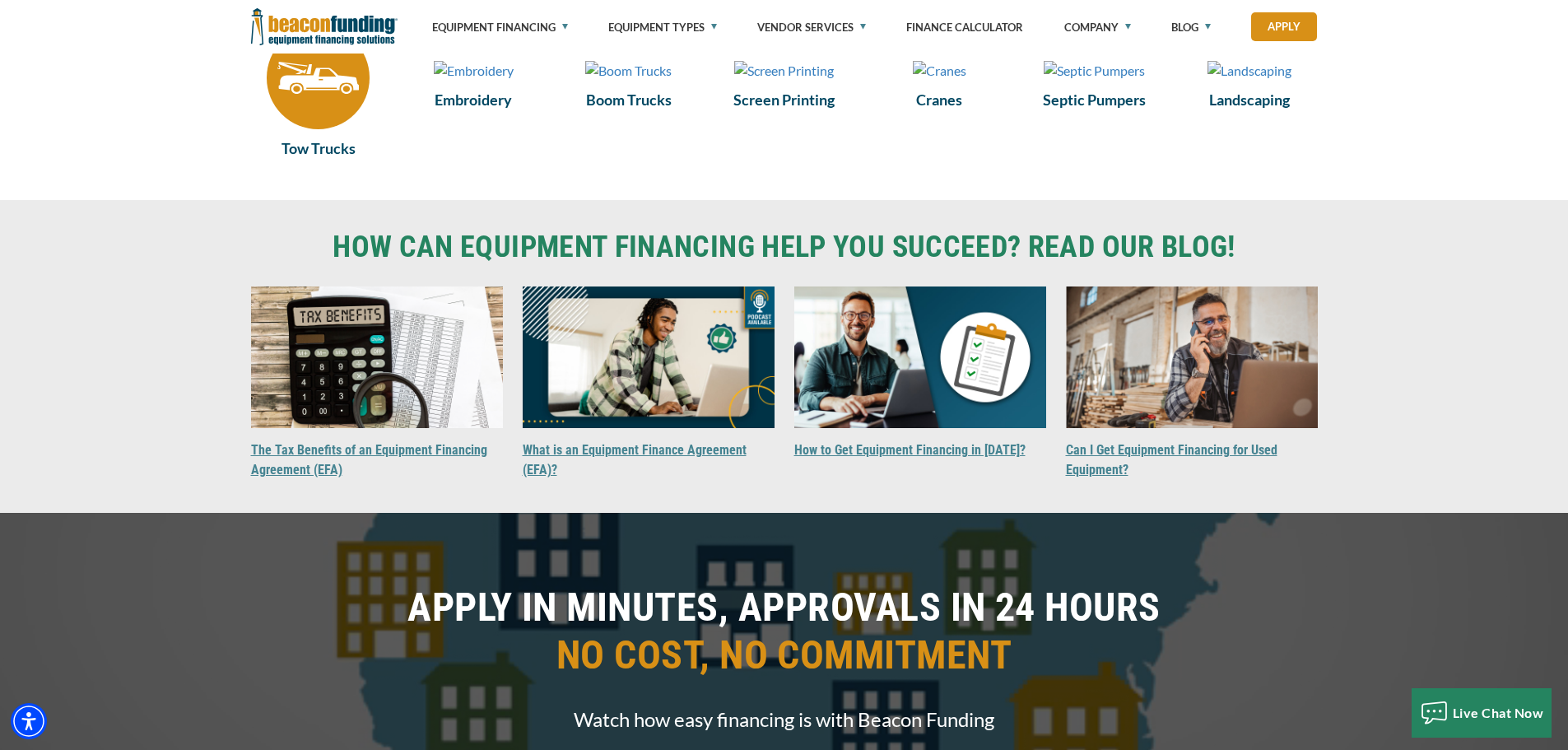
scroll to position [1317, 0]
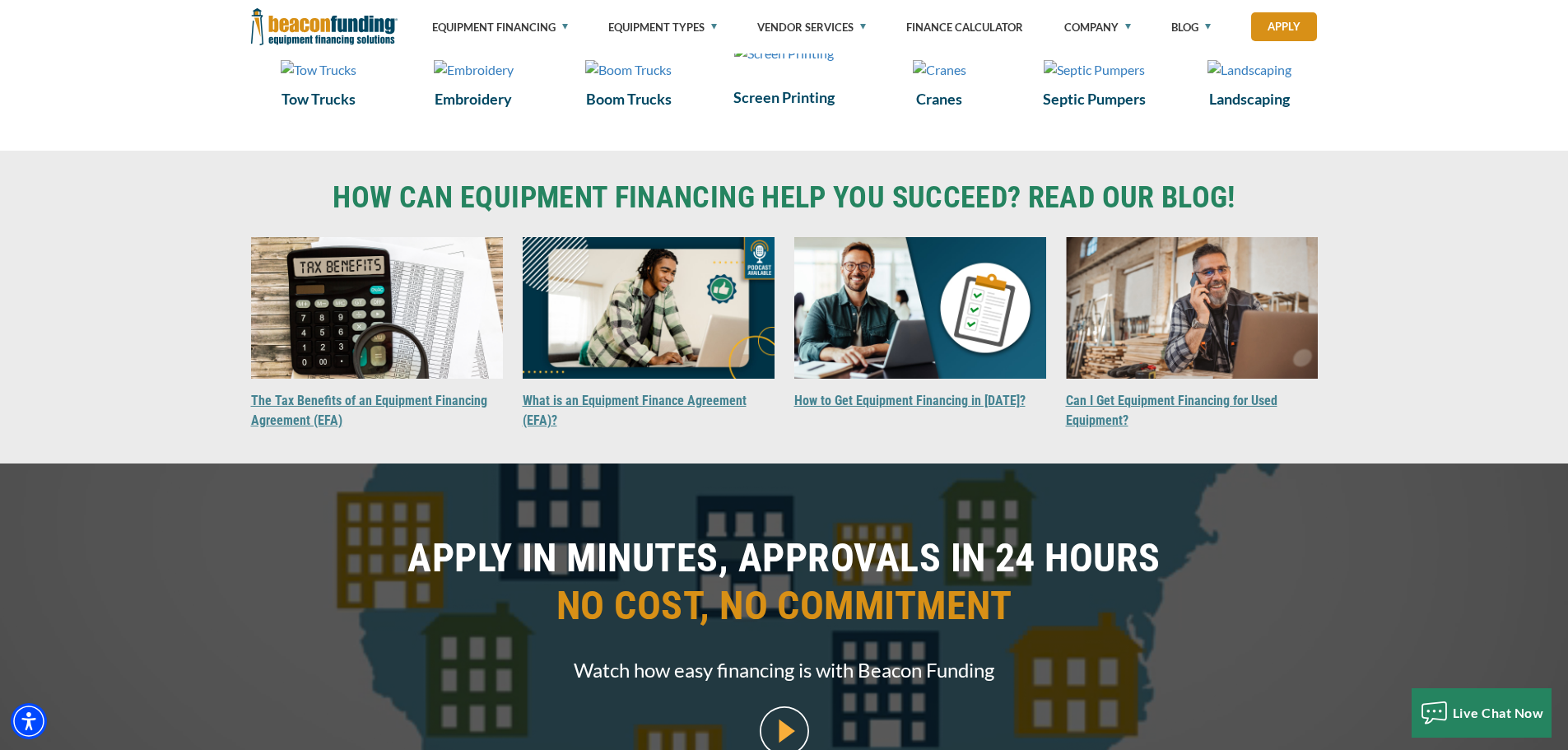
click at [773, 64] on img at bounding box center [783, 53] width 100 height 20
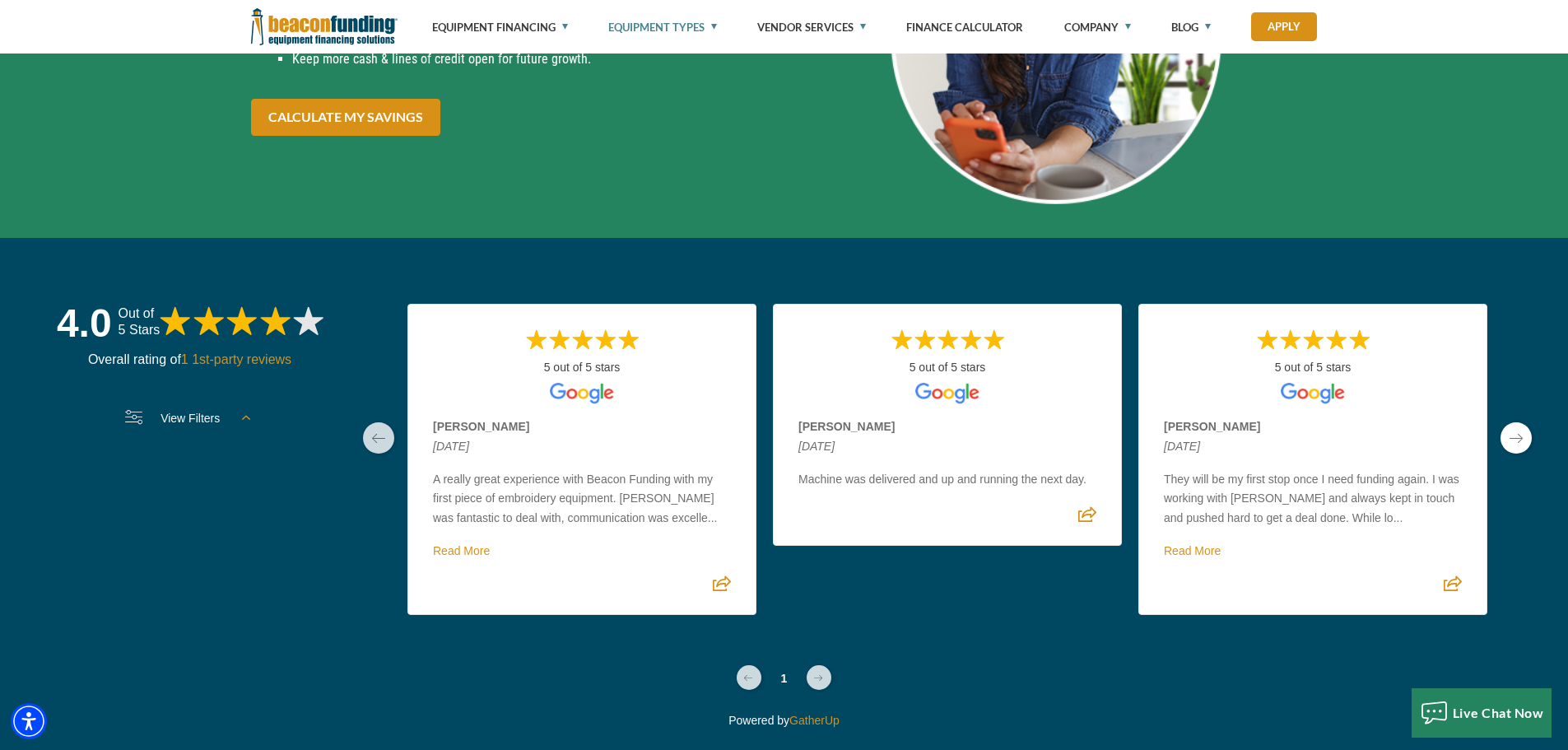
scroll to position [5400, 0]
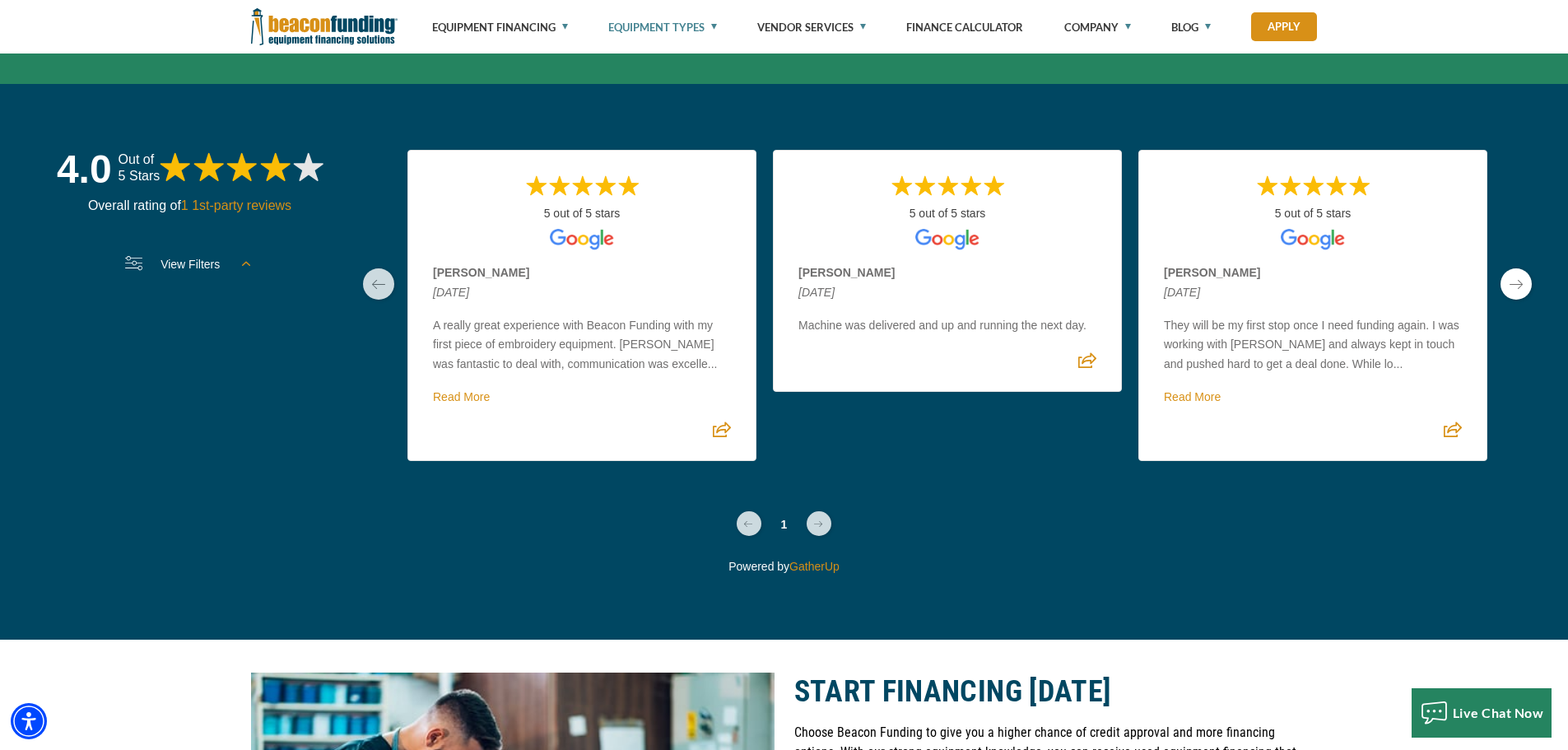
click at [1518, 289] on link "next page" at bounding box center [1516, 284] width 31 height 31
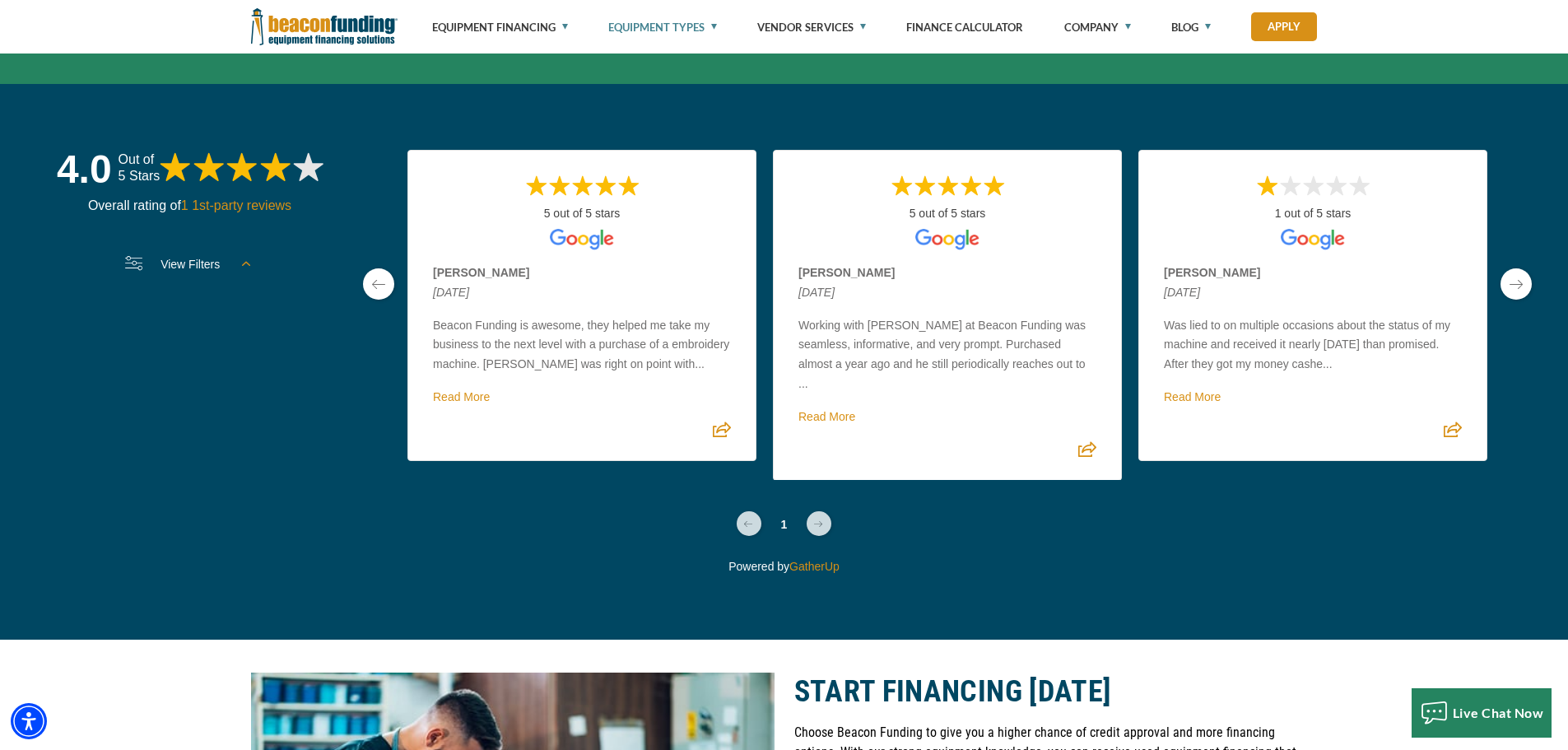
click at [1520, 282] on link "next page" at bounding box center [1516, 284] width 31 height 31
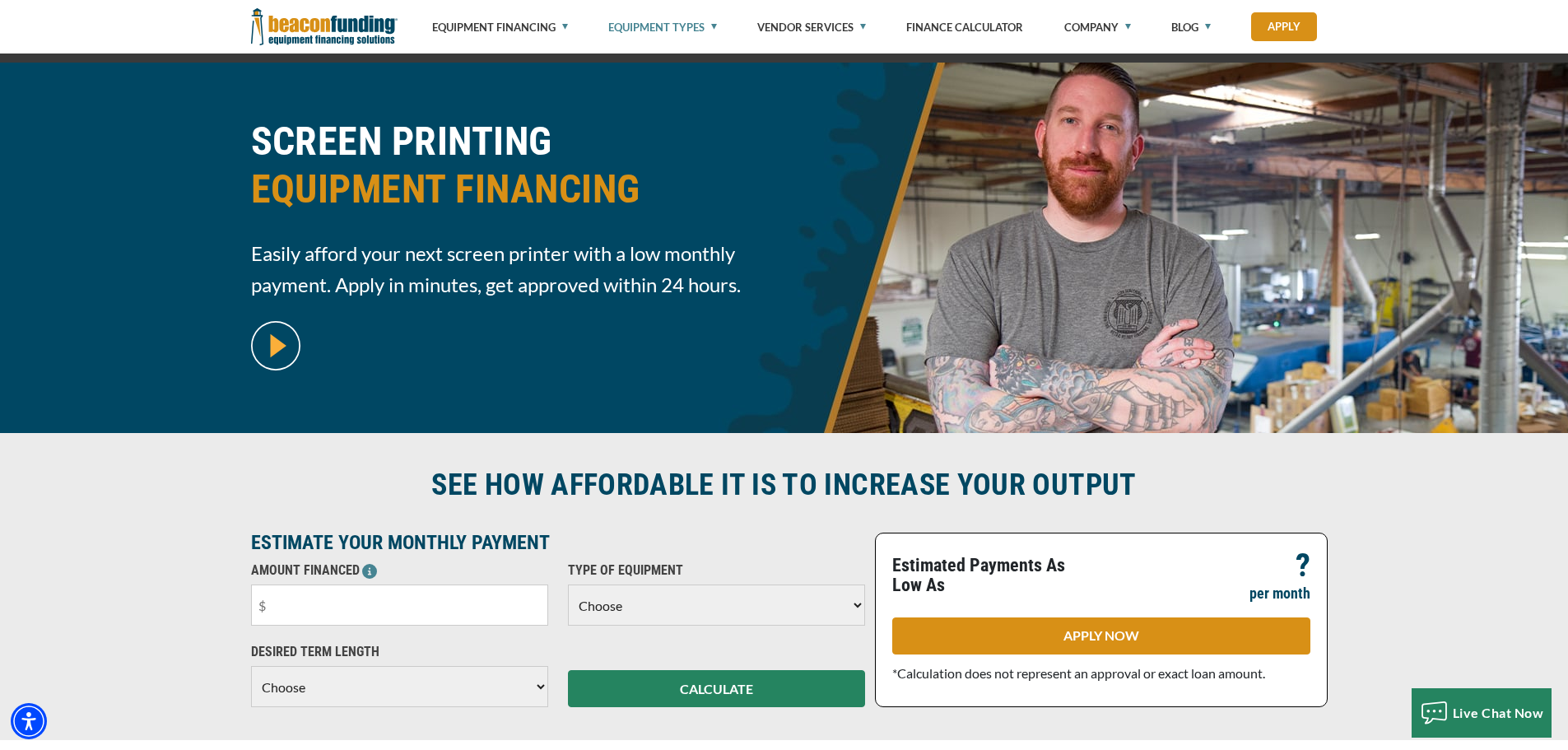
scroll to position [0, 0]
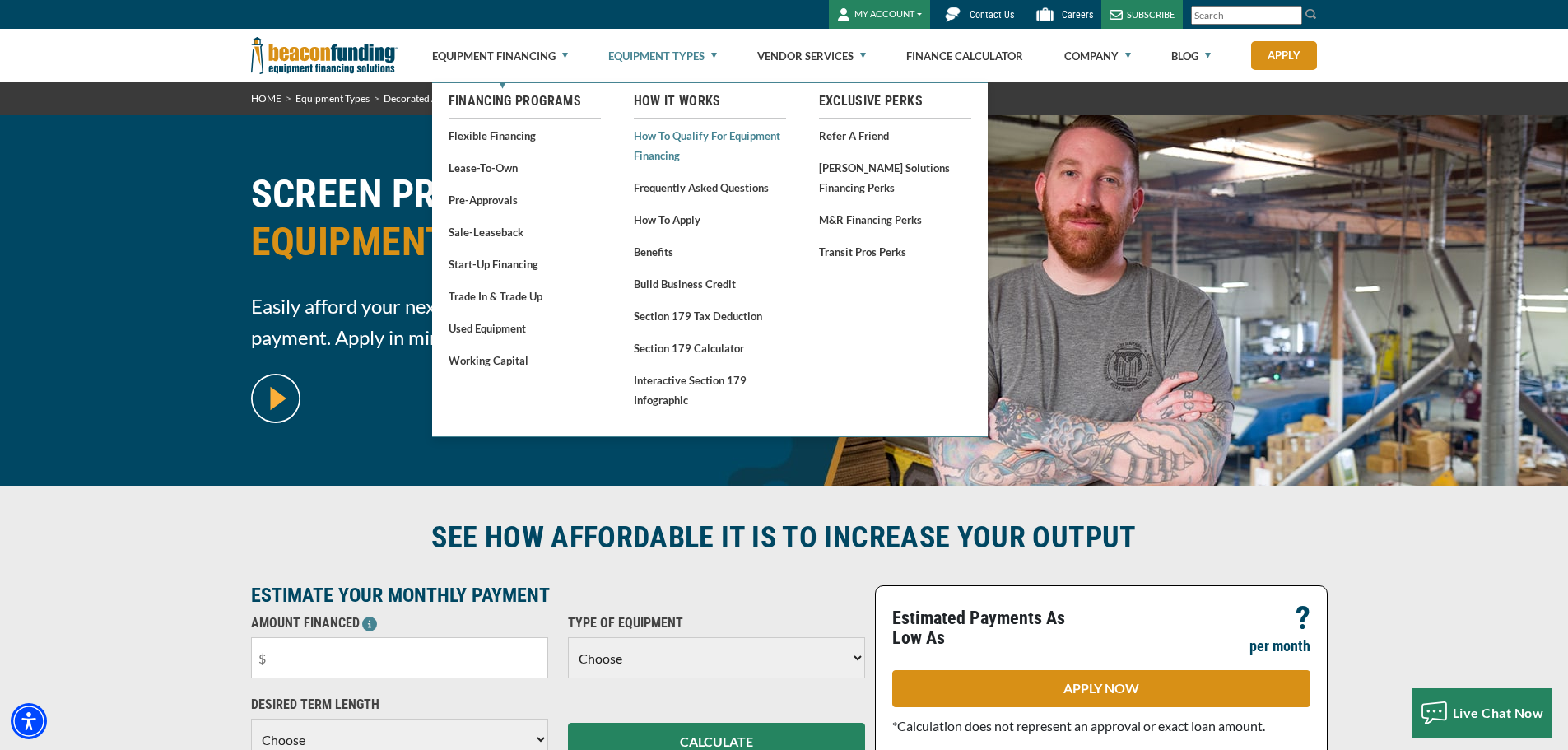
click at [662, 157] on link "How to Qualify for Equipment Financing" at bounding box center [709, 145] width 153 height 41
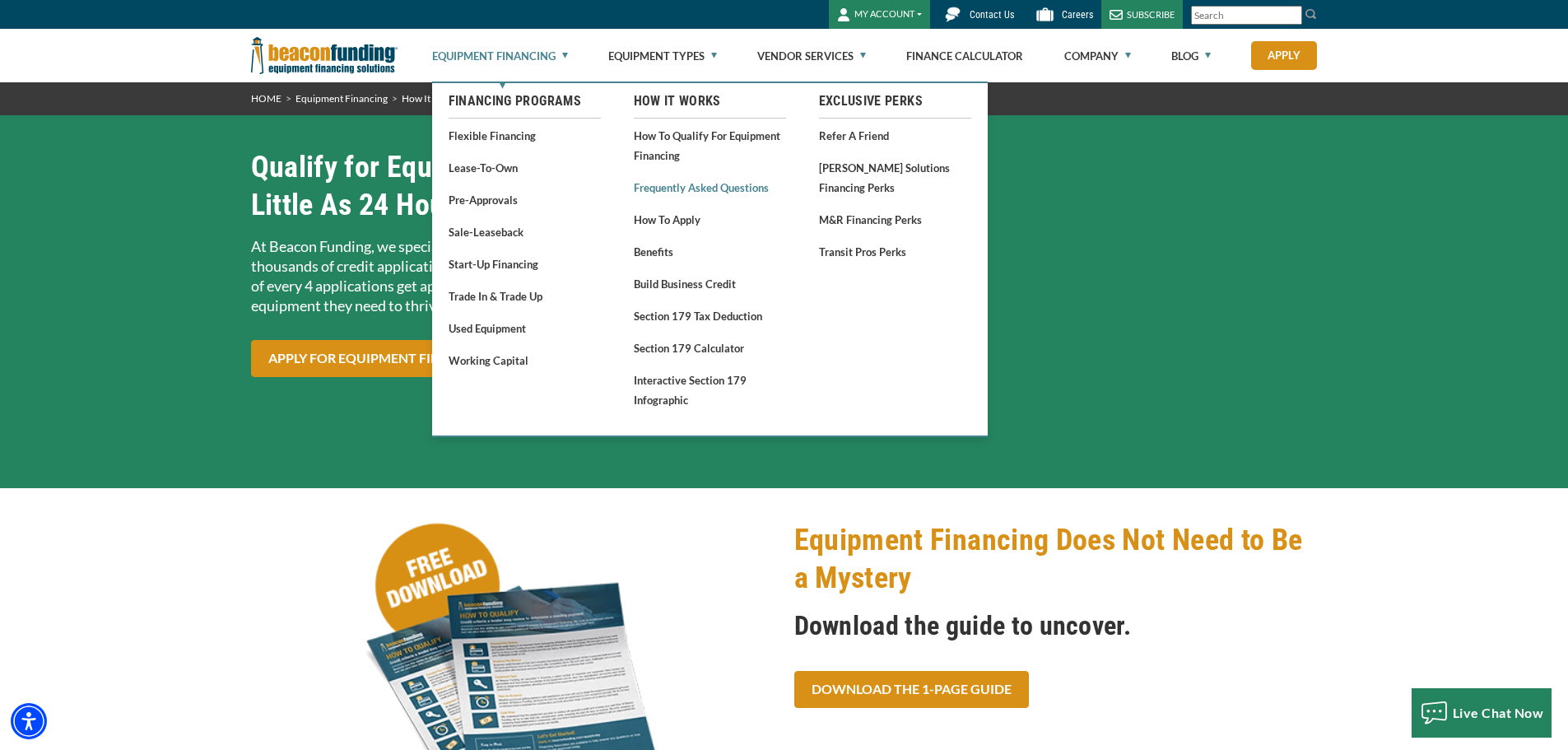
click at [676, 192] on link "Frequently Asked Questions" at bounding box center [709, 188] width 153 height 21
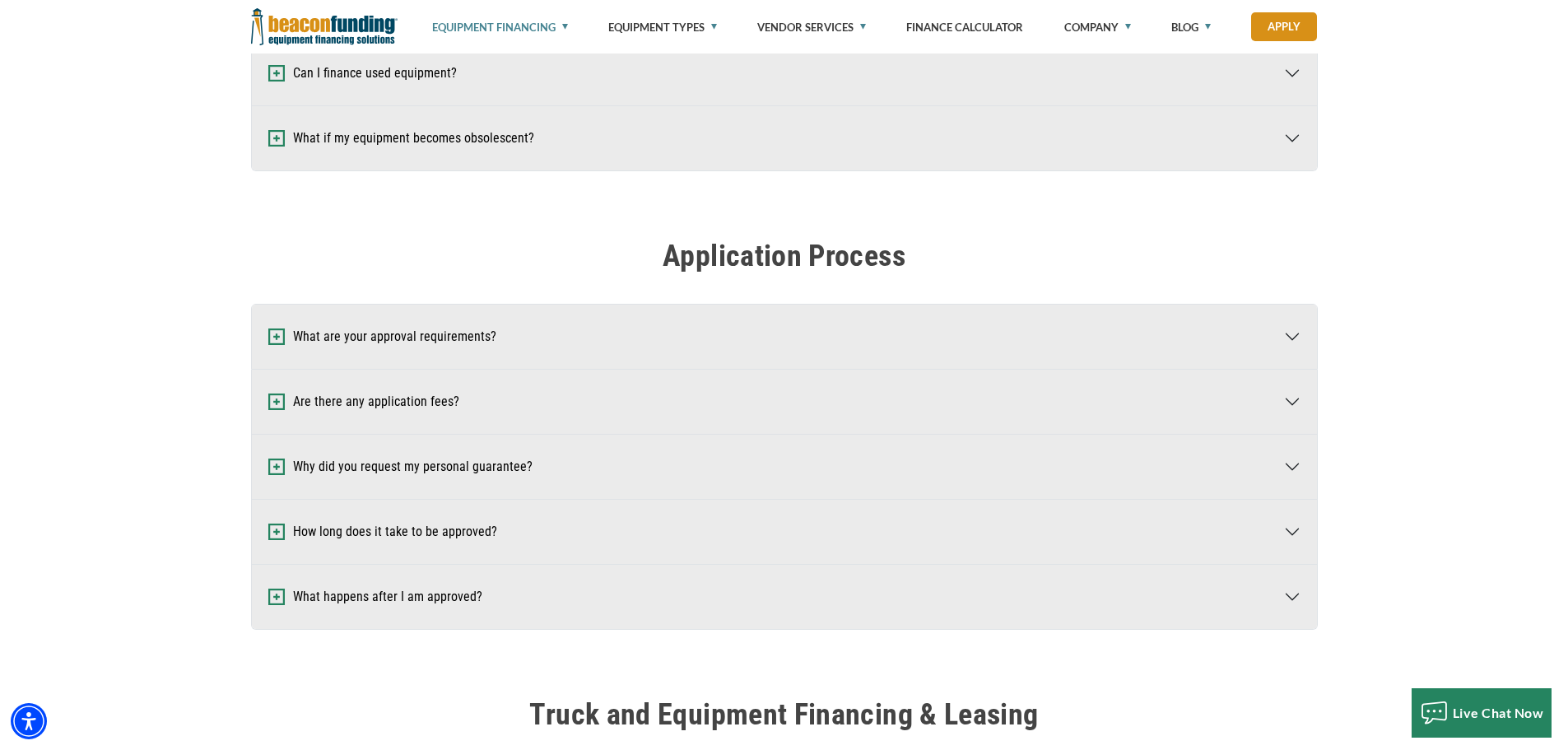
scroll to position [576, 0]
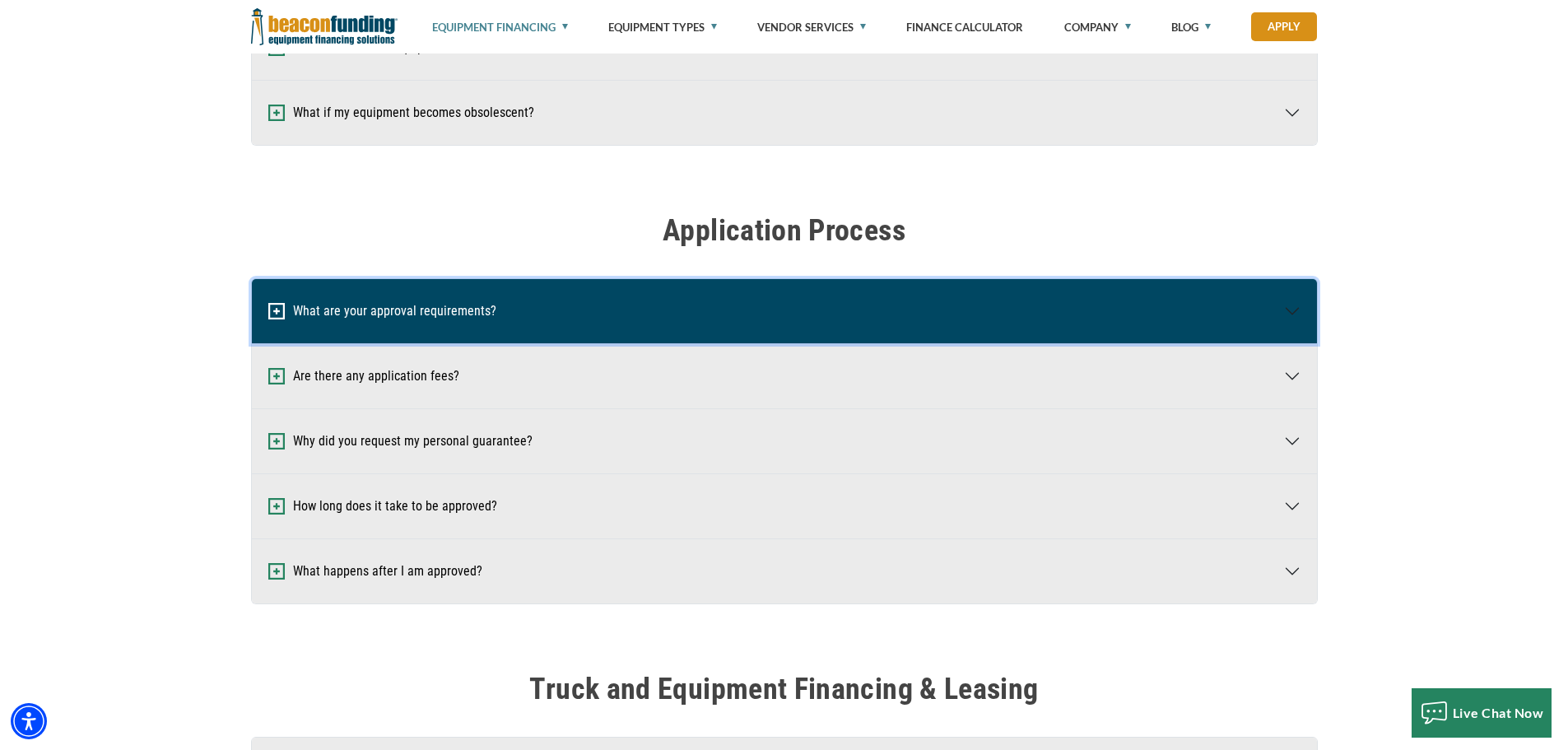
click at [365, 315] on button "What are your approval requirements?" at bounding box center [784, 311] width 1065 height 64
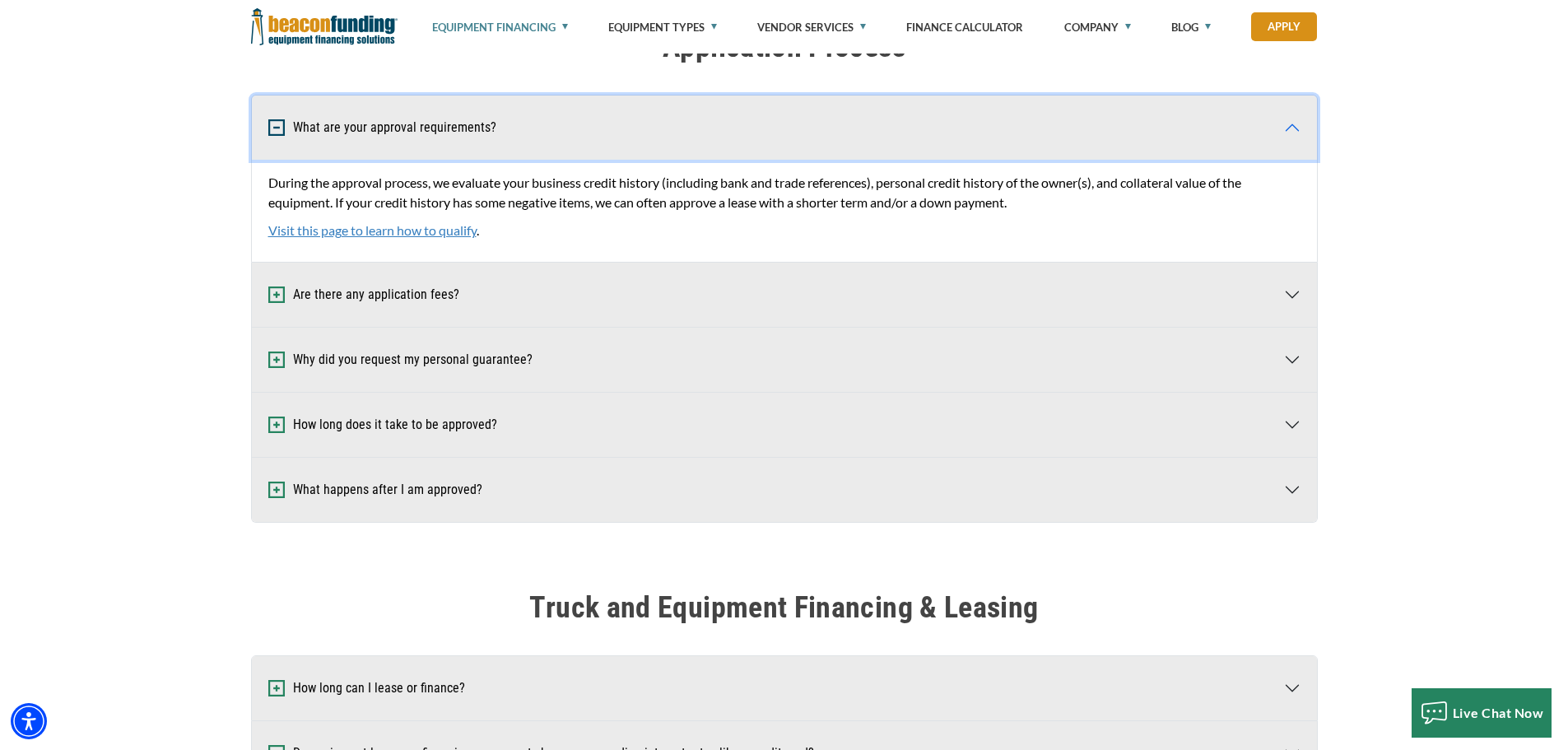
scroll to position [823, 0]
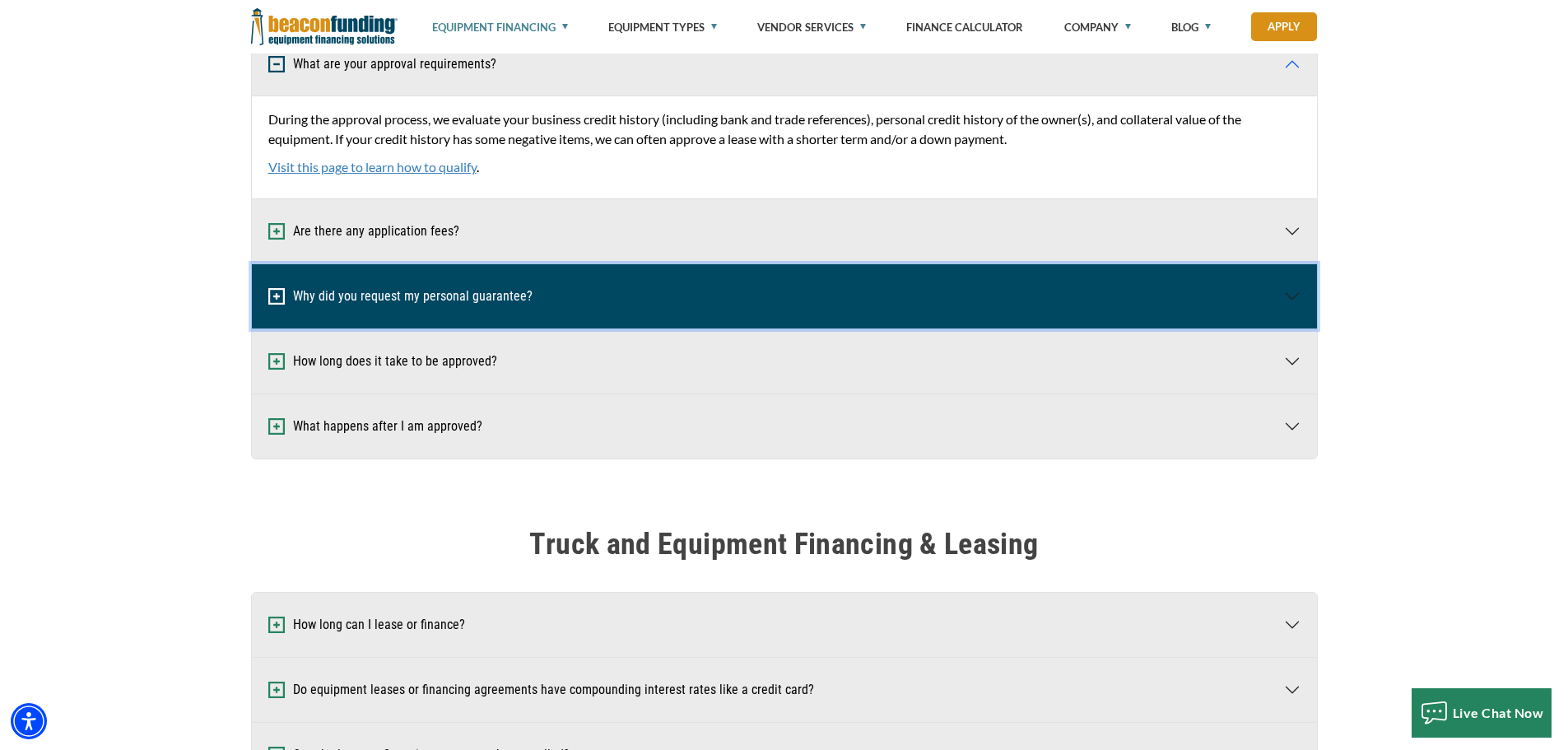
click at [325, 300] on button "Why did you request my personal guarantee?" at bounding box center [784, 297] width 1065 height 64
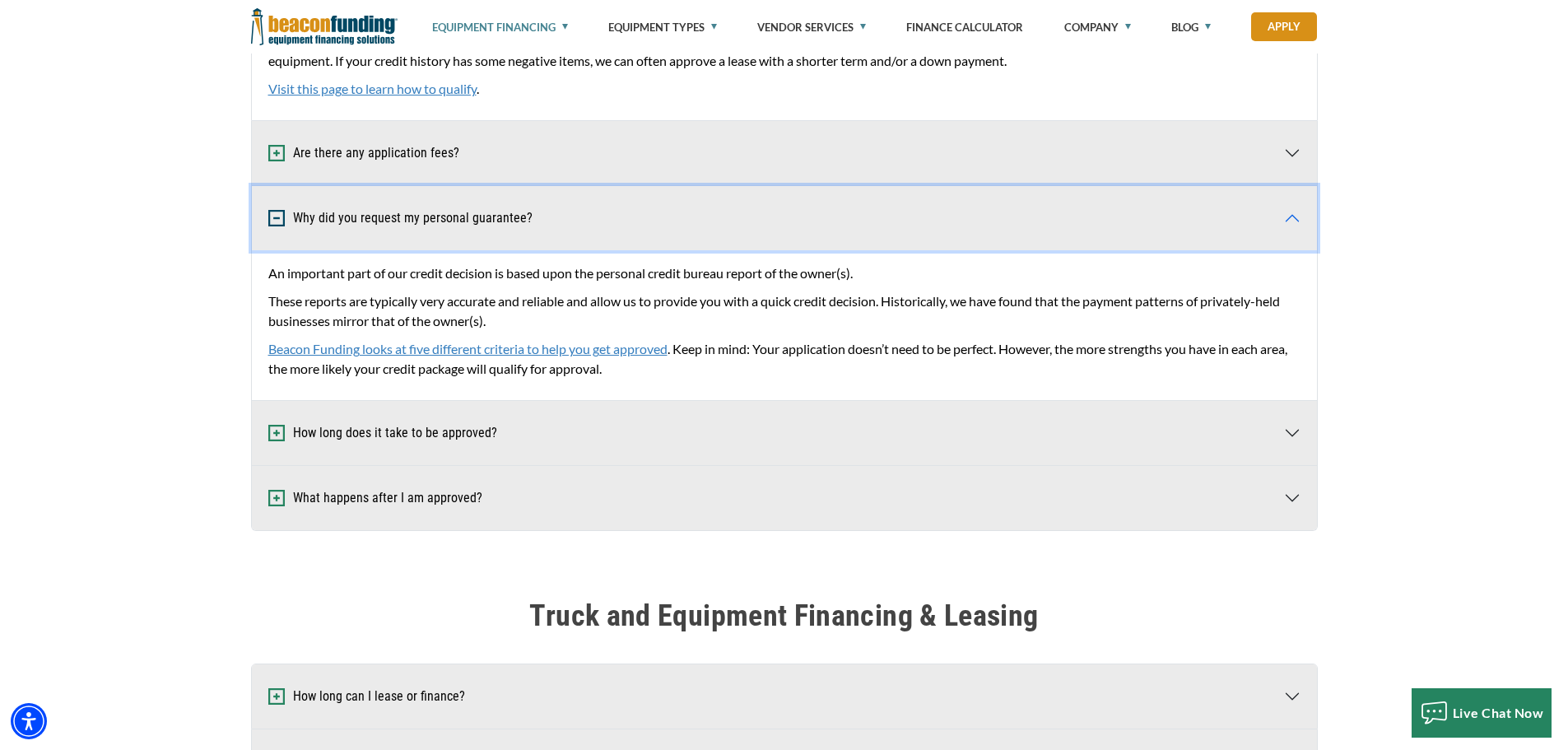
scroll to position [988, 0]
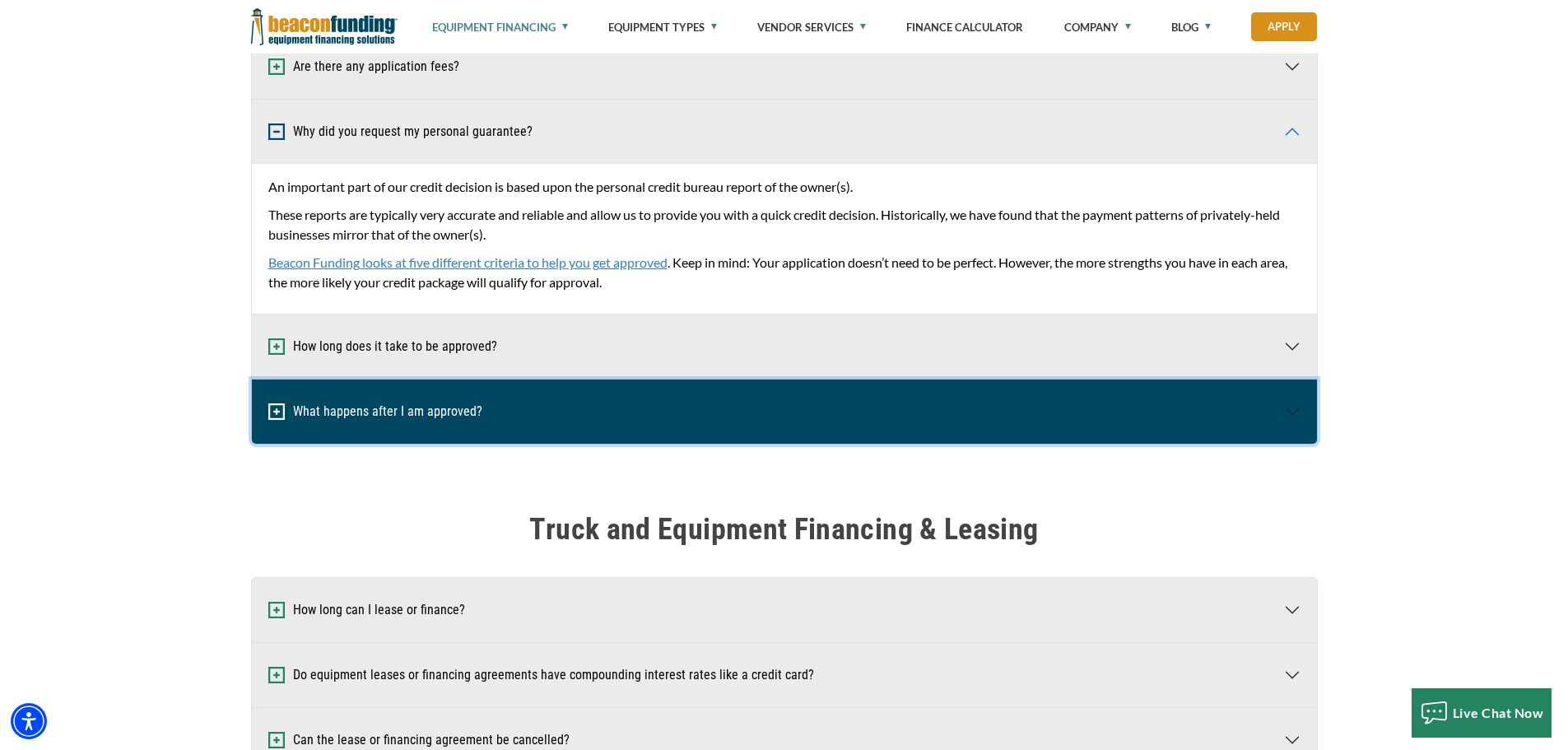
click at [440, 410] on button "What happens after I am approved?" at bounding box center [784, 412] width 1065 height 64
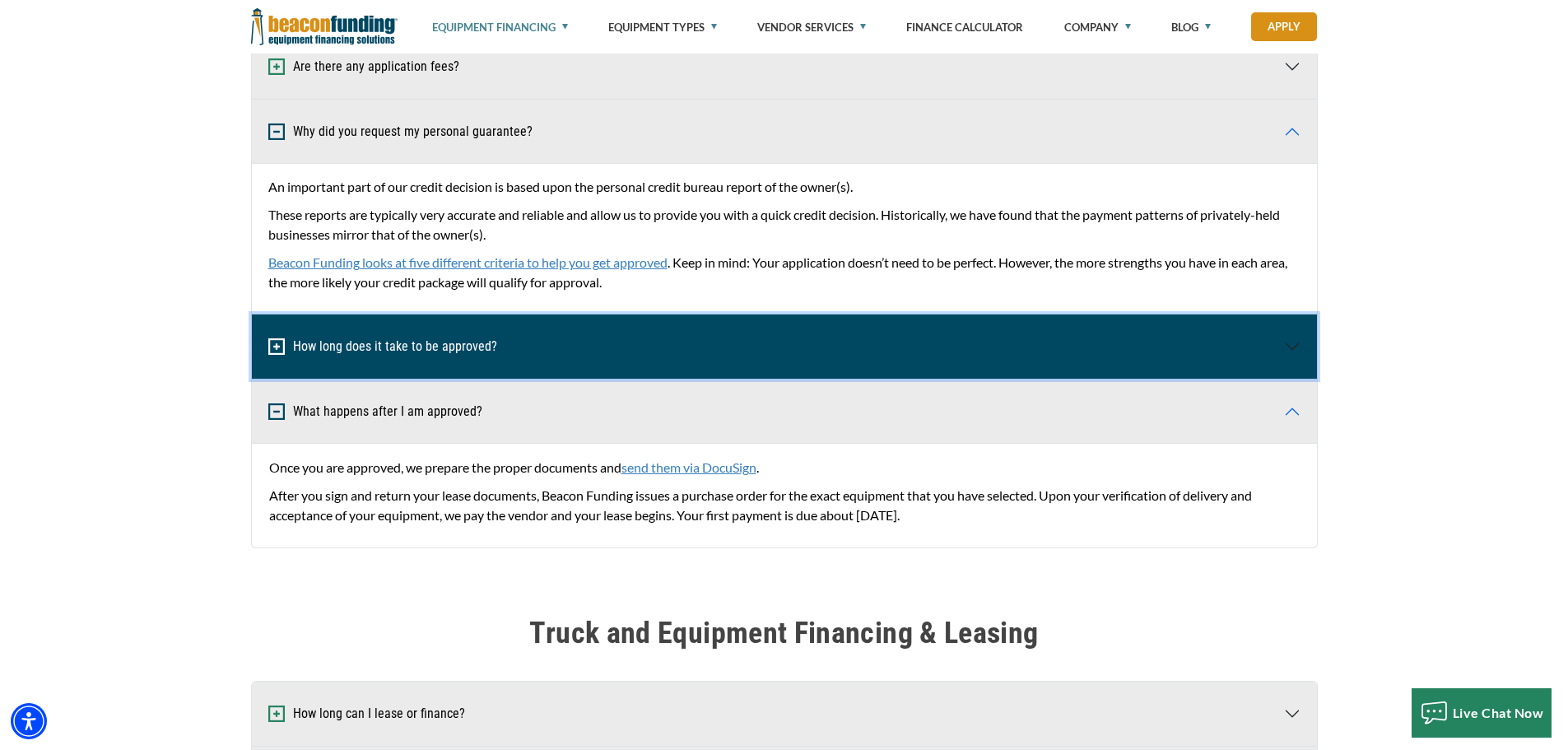
click at [338, 350] on button "How long does it take to be approved?" at bounding box center [784, 347] width 1065 height 64
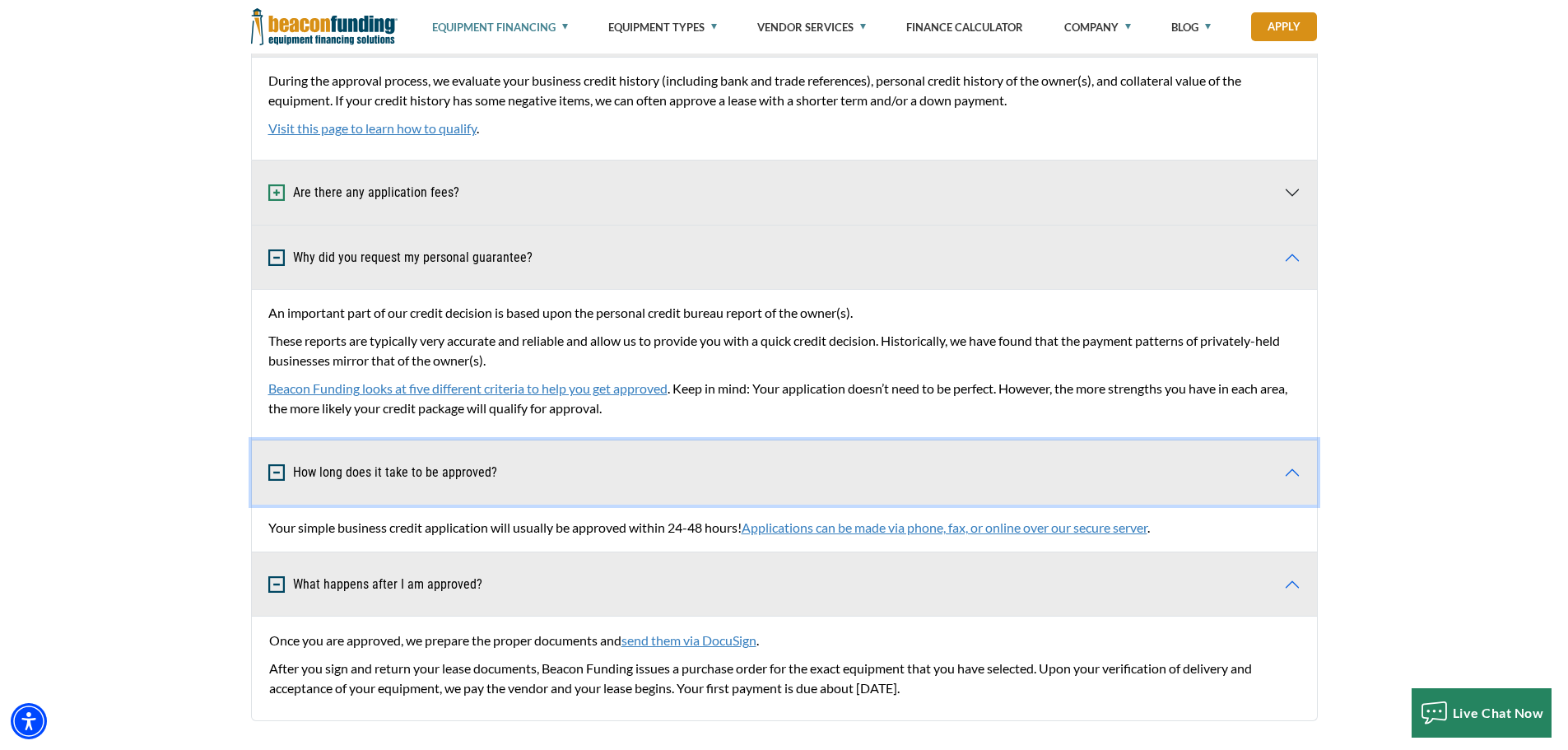
scroll to position [823, 0]
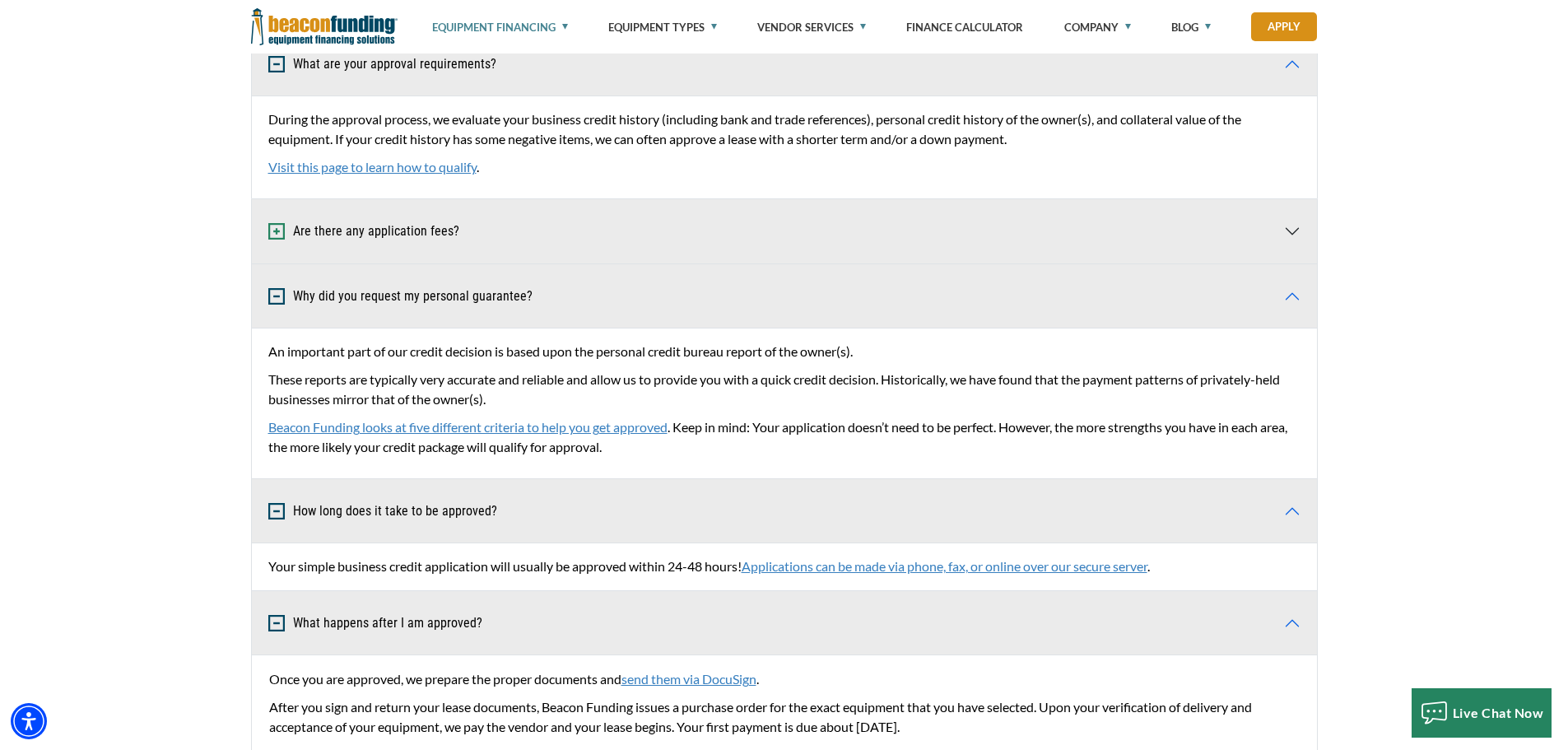
click at [465, 430] on link "Beacon Funding looks at five different criteria to help you get approved" at bounding box center [467, 427] width 399 height 15
